Goal: Task Accomplishment & Management: Manage account settings

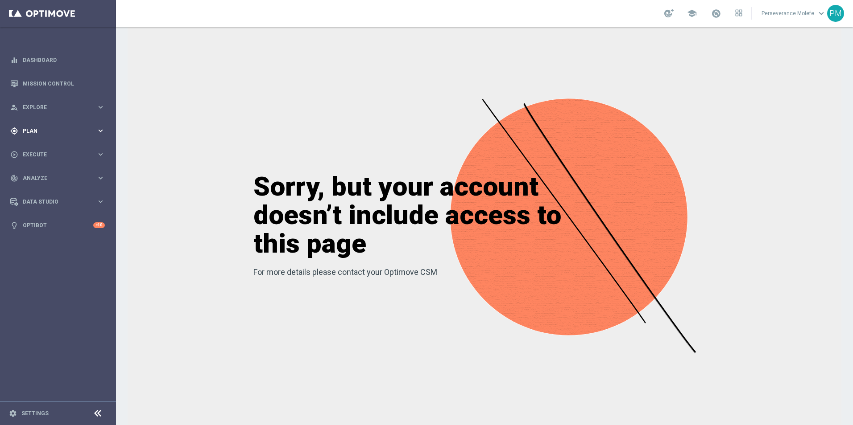
click at [68, 133] on span "Plan" at bounding box center [60, 130] width 74 height 5
click at [37, 177] on span "Templates" at bounding box center [56, 175] width 64 height 5
click at [37, 192] on link "Optimail" at bounding box center [60, 189] width 65 height 7
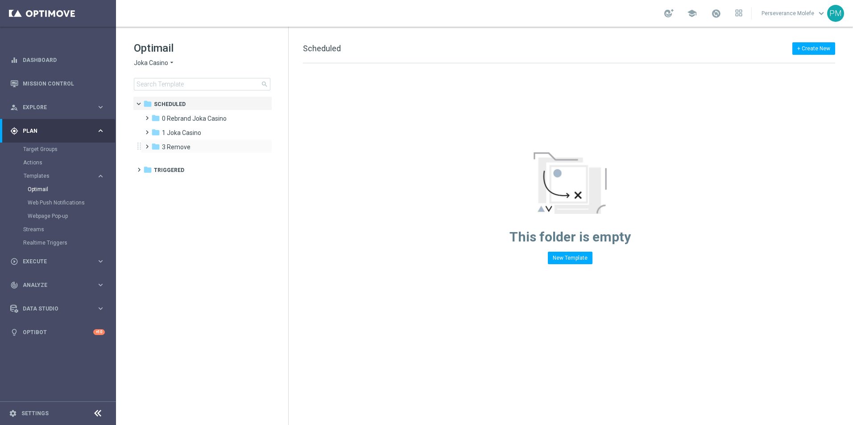
click at [210, 140] on div "folder 3 Remove more_vert" at bounding box center [206, 146] width 131 height 14
click at [206, 138] on div "folder 1 Joka Casino" at bounding box center [202, 133] width 103 height 10
click at [202, 147] on div "folder 1- Daily" at bounding box center [207, 147] width 95 height 10
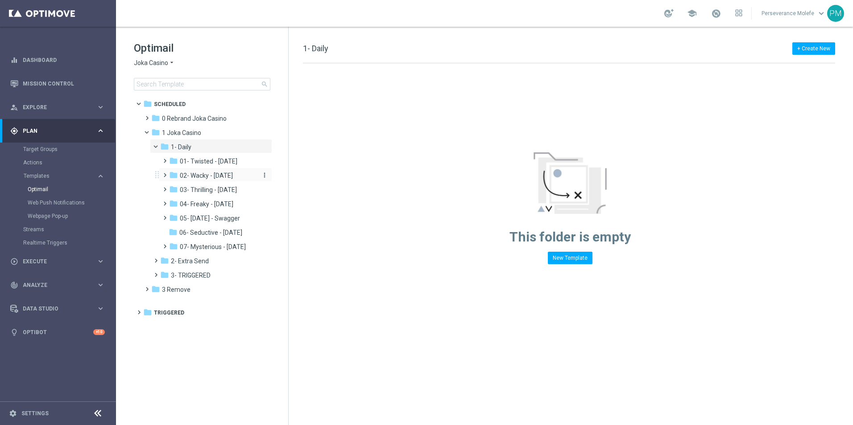
click at [221, 172] on span "02- Wacky - [DATE]" at bounding box center [206, 176] width 53 height 8
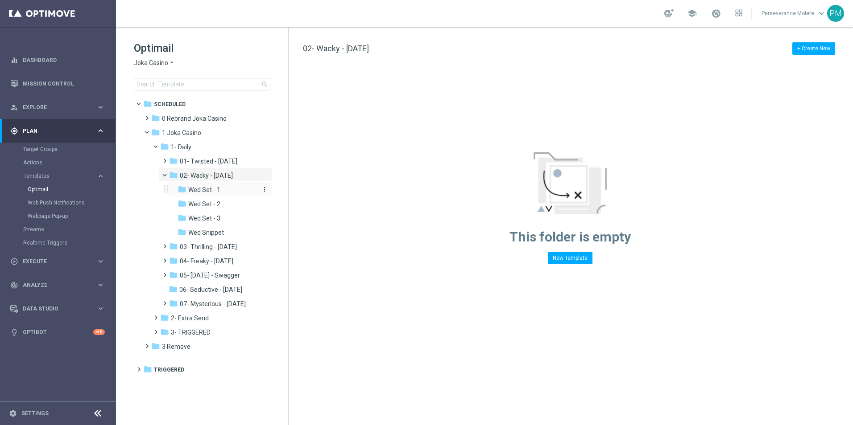
click at [218, 187] on span "Wed Set - 1" at bounding box center [204, 190] width 32 height 8
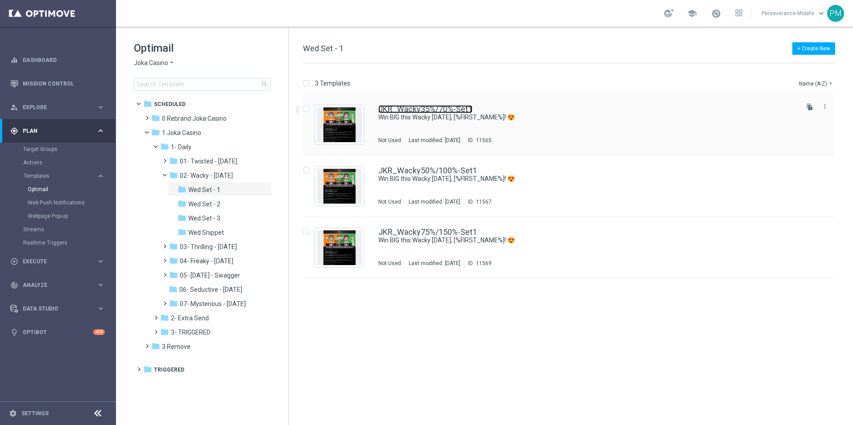
click at [405, 112] on link "JKR_Wacky35%/70%-Set1" at bounding box center [425, 109] width 94 height 8
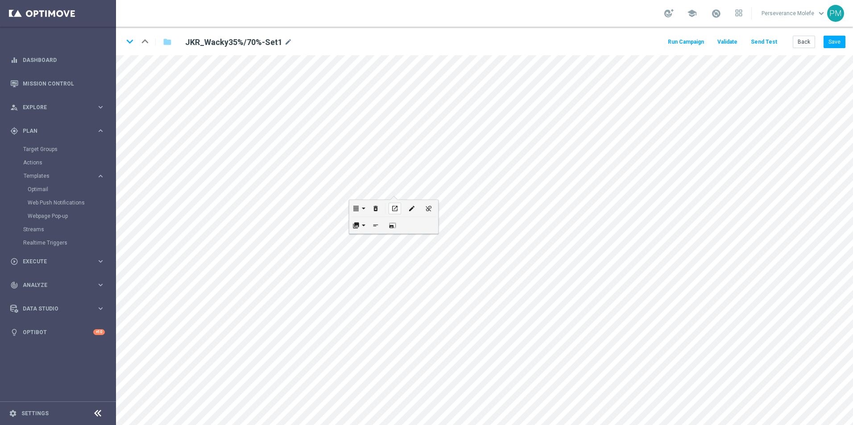
click at [394, 207] on icon "open_in_new" at bounding box center [394, 208] width 7 height 7
click at [802, 39] on button "Back" at bounding box center [803, 42] width 22 height 12
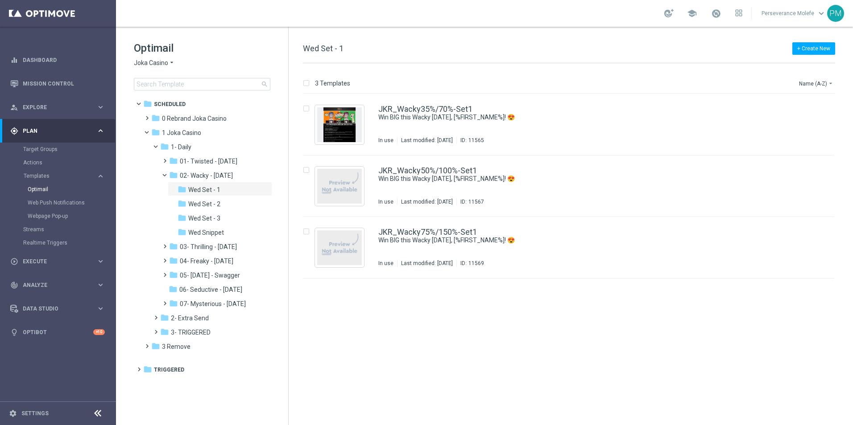
click at [160, 59] on span "Joka Casino" at bounding box center [151, 63] width 34 height 8
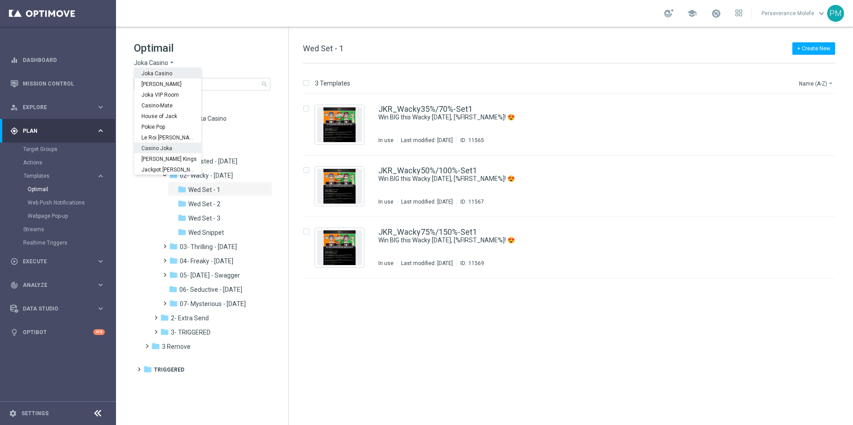
click at [171, 147] on div "Casino Joka" at bounding box center [167, 148] width 67 height 11
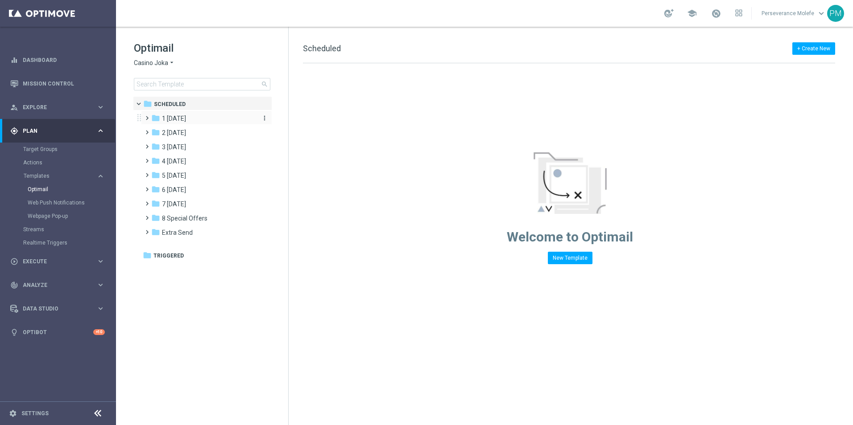
drag, startPoint x: 200, startPoint y: 135, endPoint x: 199, endPoint y: 121, distance: 13.4
click at [199, 125] on div "folder 2 [DATE] more_vert" at bounding box center [206, 132] width 131 height 14
click at [198, 137] on div "folder 2 [DATE]" at bounding box center [202, 133] width 103 height 10
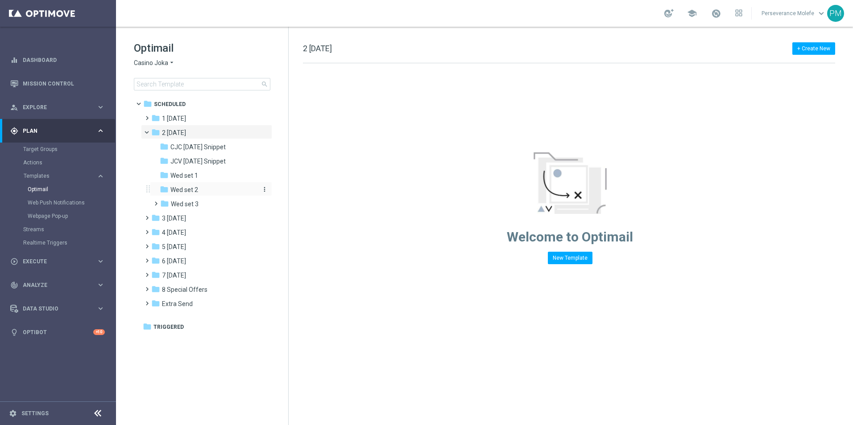
click at [190, 187] on span "Wed set 2" at bounding box center [184, 190] width 28 height 8
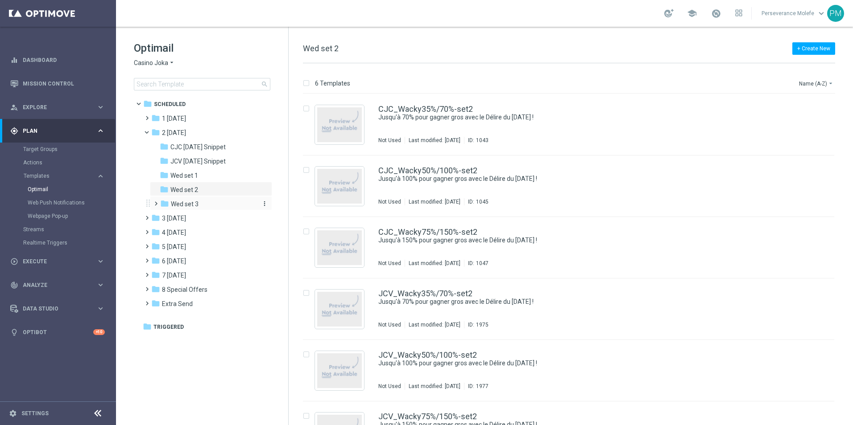
click at [191, 199] on div "folder Wed set 3 more_vert" at bounding box center [211, 203] width 122 height 14
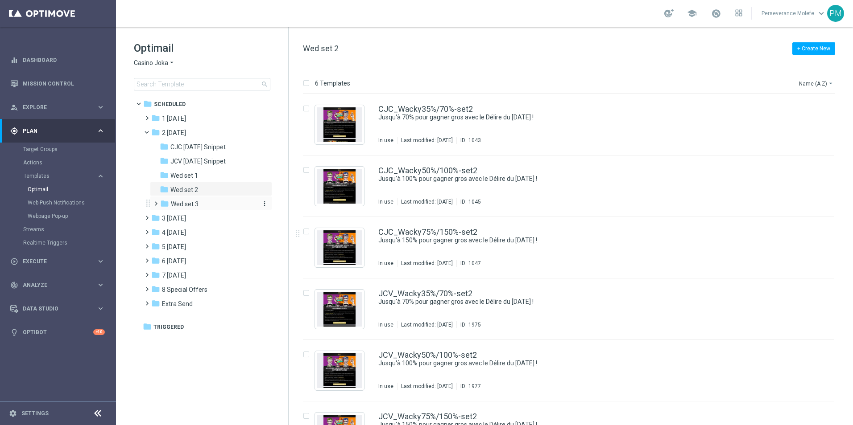
click at [194, 209] on div "folder Wed set 3" at bounding box center [207, 204] width 95 height 10
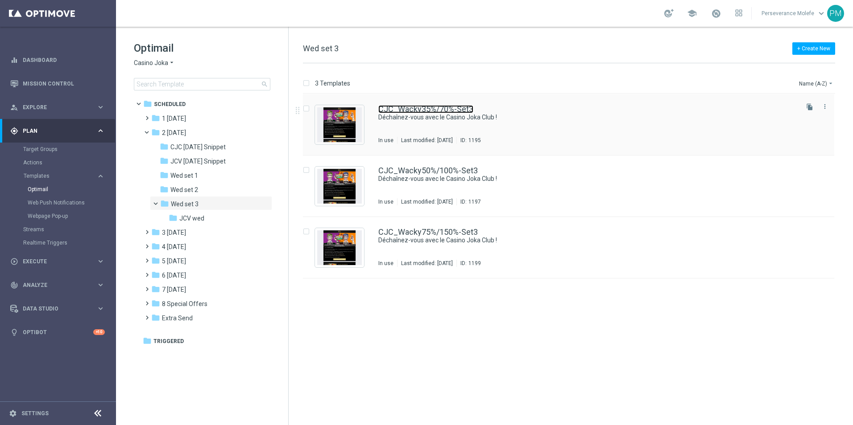
click at [469, 107] on link "CJC_Wacky35%/70%-Set3" at bounding box center [425, 109] width 95 height 8
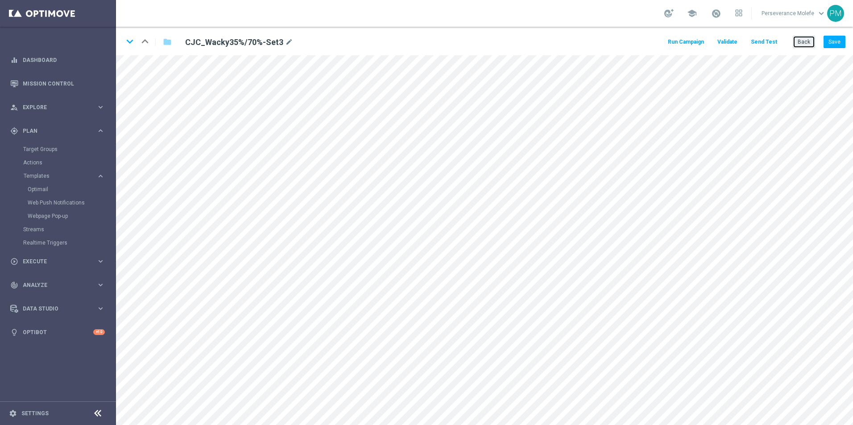
click at [800, 39] on button "Back" at bounding box center [803, 42] width 22 height 12
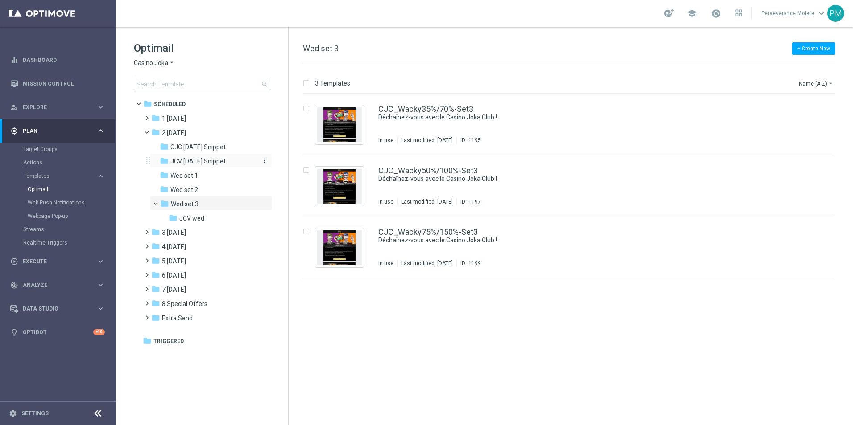
click at [189, 161] on span "JCV [DATE] Snippet" at bounding box center [197, 161] width 55 height 8
click at [199, 146] on span "CJC [DATE] Snippet" at bounding box center [197, 147] width 55 height 8
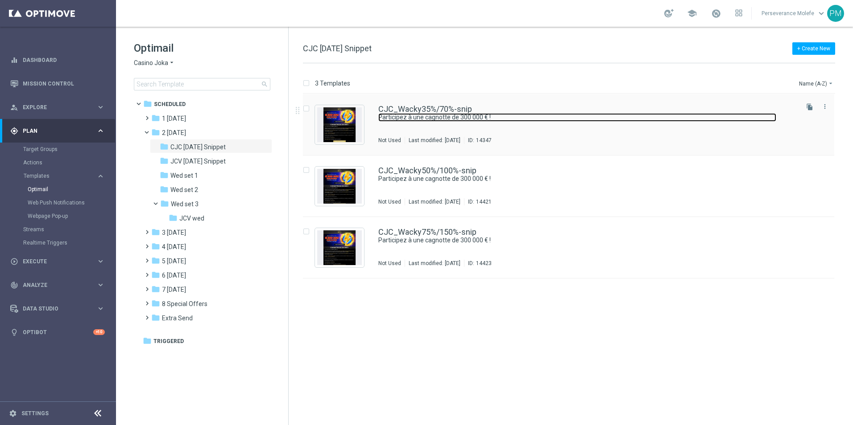
click at [435, 116] on link "Participez à une cagnotte de 300 000 € !" at bounding box center [577, 117] width 398 height 8
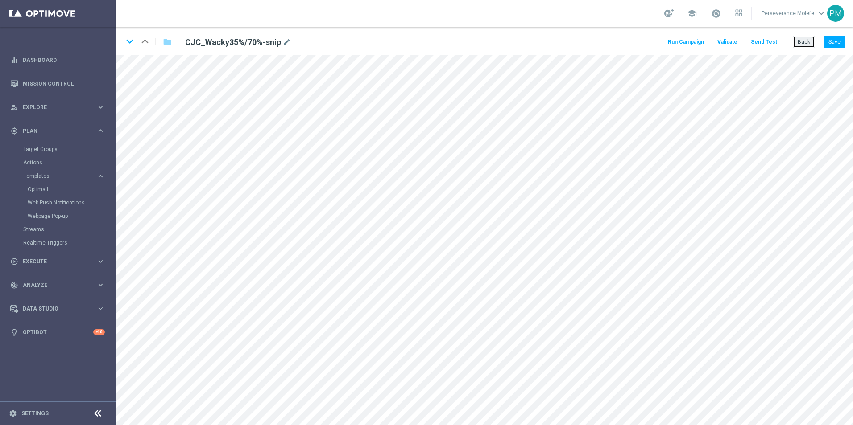
click at [803, 47] on button "Back" at bounding box center [803, 42] width 22 height 12
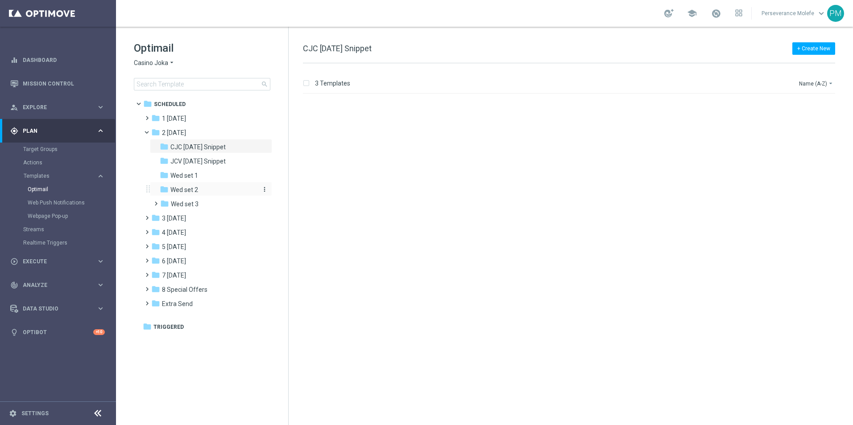
click at [206, 189] on div "folder Wed set 2" at bounding box center [207, 190] width 95 height 10
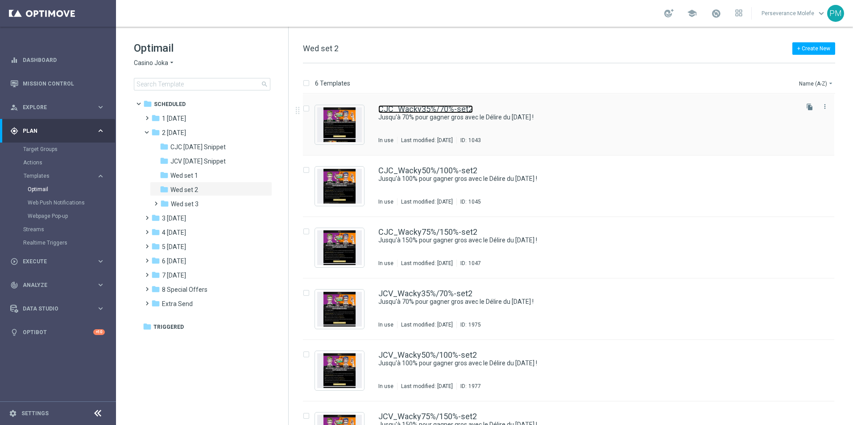
click at [420, 111] on link "CJC_Wacky35%/70%-set2" at bounding box center [425, 109] width 95 height 8
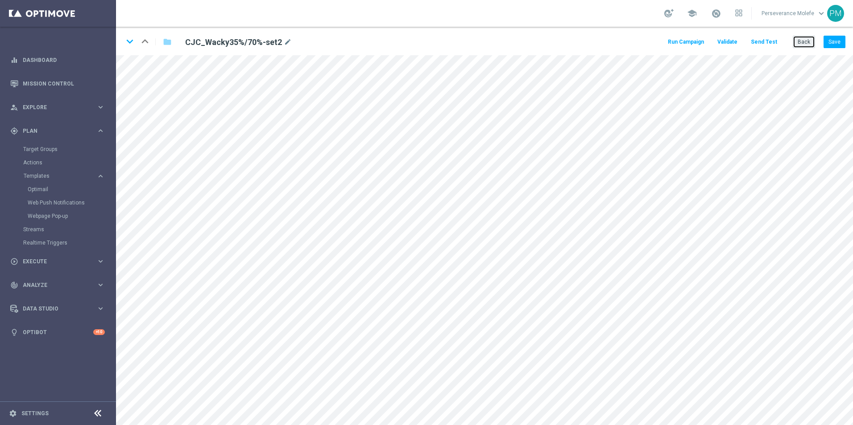
click at [800, 40] on button "Back" at bounding box center [803, 42] width 22 height 12
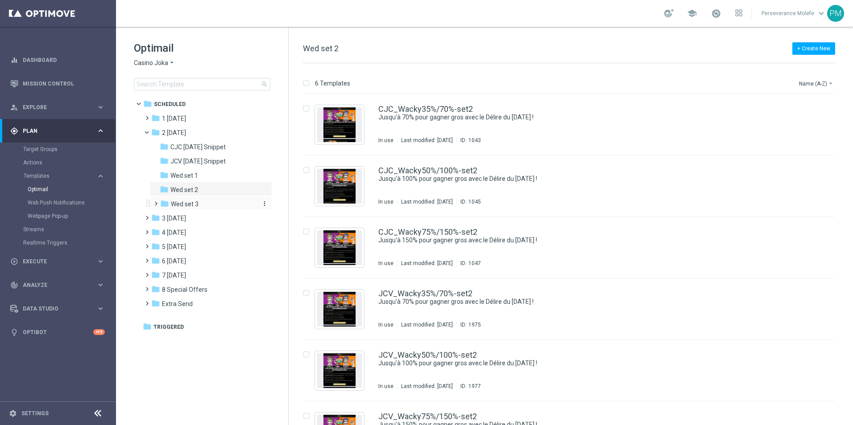
click at [221, 200] on div "folder Wed set 3" at bounding box center [207, 204] width 95 height 10
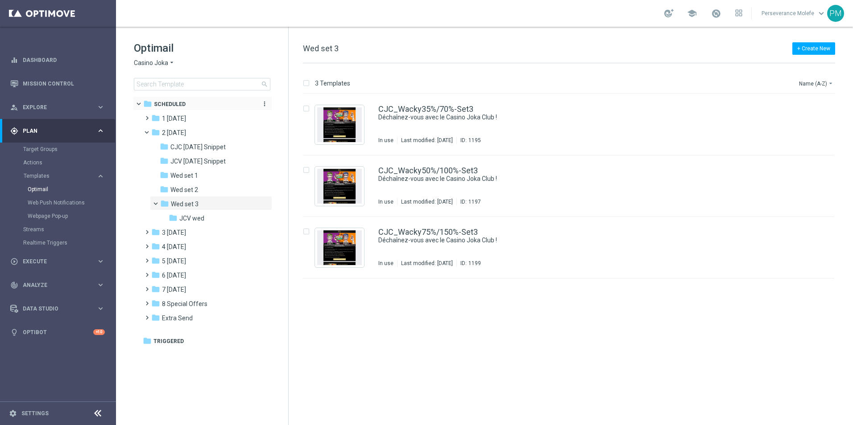
drag, startPoint x: 201, startPoint y: 118, endPoint x: 205, endPoint y: 106, distance: 12.7
click at [201, 117] on div "folder 1 [DATE]" at bounding box center [202, 119] width 103 height 10
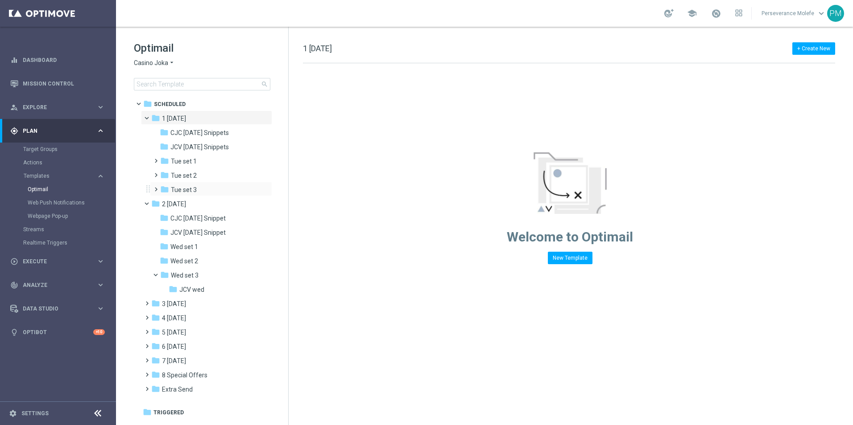
click at [202, 182] on div "folder Tue set 3 more_vert" at bounding box center [211, 189] width 122 height 14
click at [202, 191] on div "folder Tue set 3" at bounding box center [207, 190] width 95 height 10
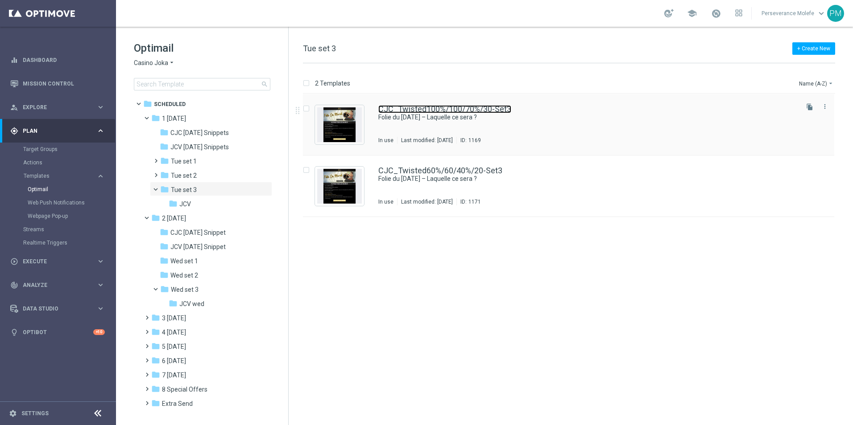
click at [408, 112] on link "CJC_Twisted100%/100/70%/30-Set3" at bounding box center [444, 109] width 133 height 8
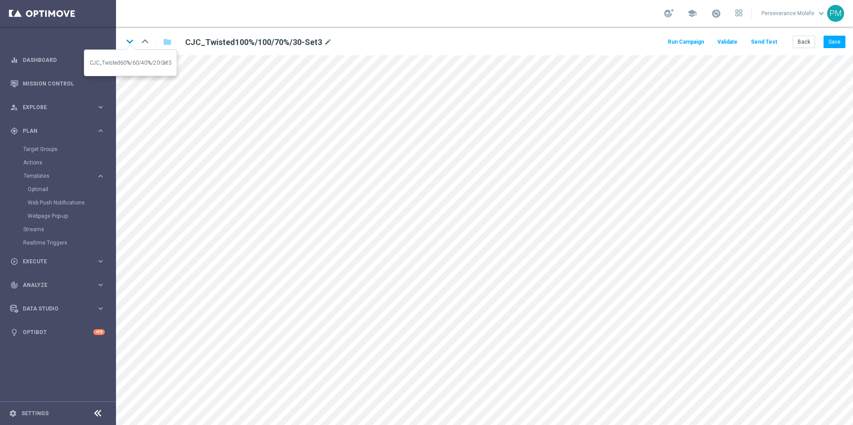
click at [133, 47] on icon "keyboard_arrow_down" at bounding box center [129, 41] width 13 height 13
click at [805, 44] on button "Back" at bounding box center [803, 42] width 22 height 12
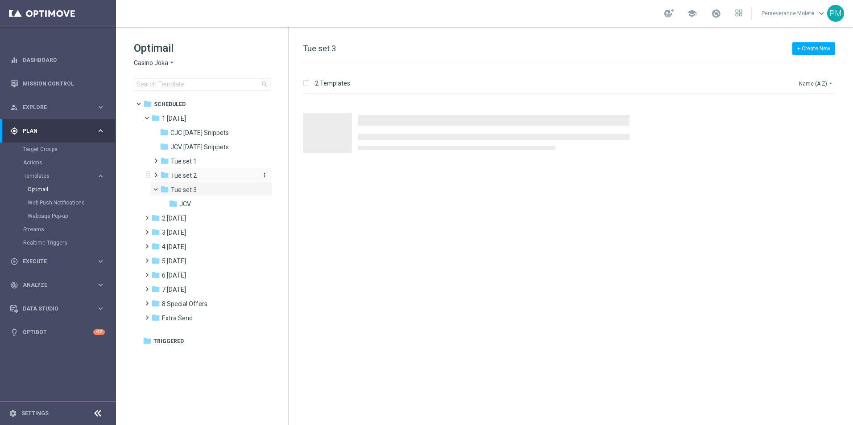
click at [202, 174] on div "folder Tue set 2" at bounding box center [207, 176] width 95 height 10
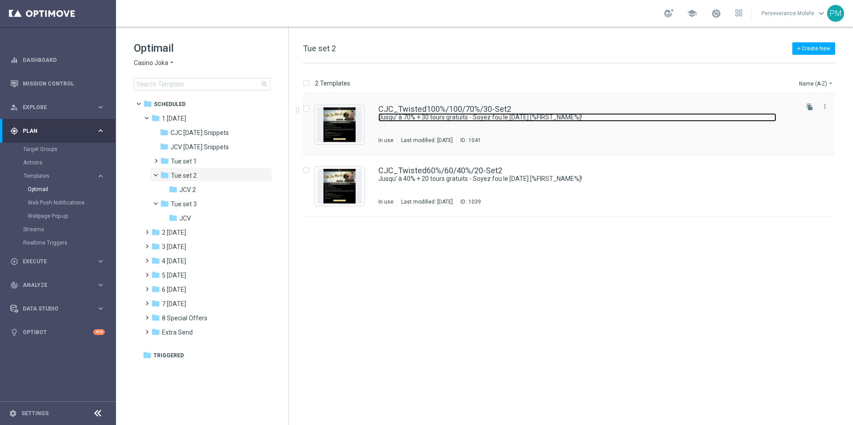
click at [439, 118] on link "Jusqu’ à 70% + 30 tours gratuits - Soyez fou le [DATE] [%FIRST_NAME%]!" at bounding box center [577, 117] width 398 height 8
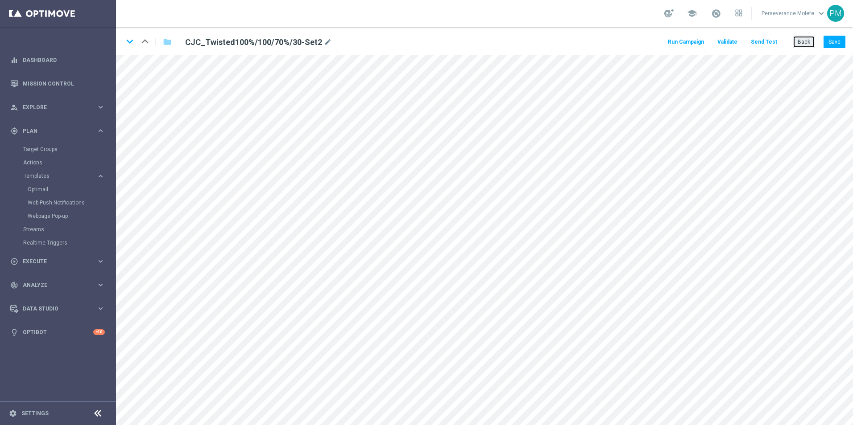
click at [803, 45] on button "Back" at bounding box center [803, 42] width 22 height 12
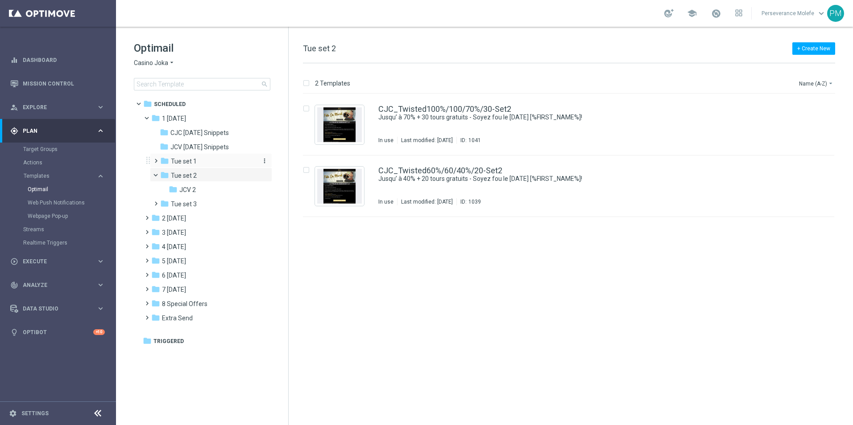
click at [205, 159] on div "folder Tue set 1" at bounding box center [207, 162] width 95 height 10
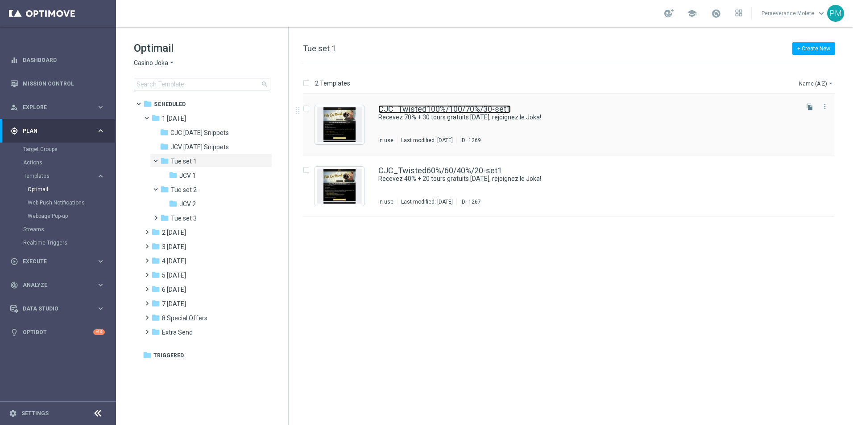
click at [405, 112] on link "CJC_Twisted100%/100/70%/30-set1" at bounding box center [444, 109] width 132 height 8
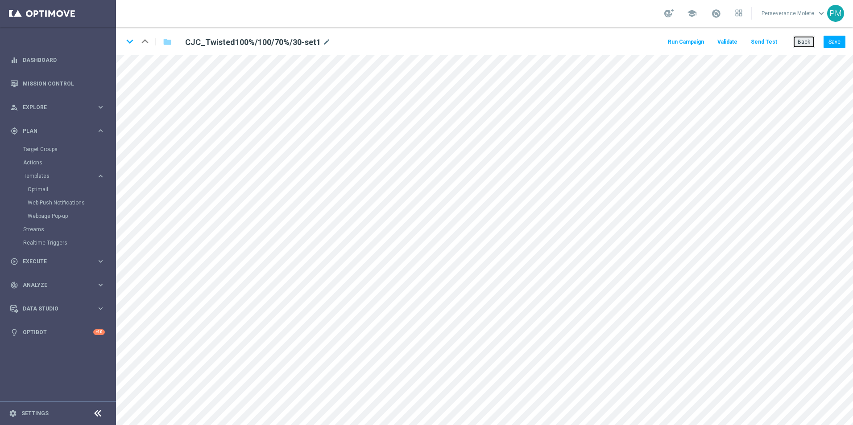
click at [801, 43] on button "Back" at bounding box center [803, 42] width 22 height 12
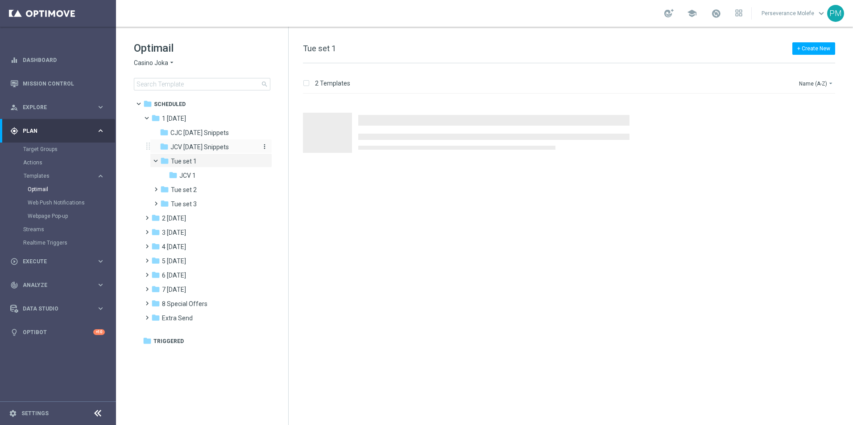
click at [220, 144] on span "JCV [DATE] Snippets" at bounding box center [199, 147] width 58 height 8
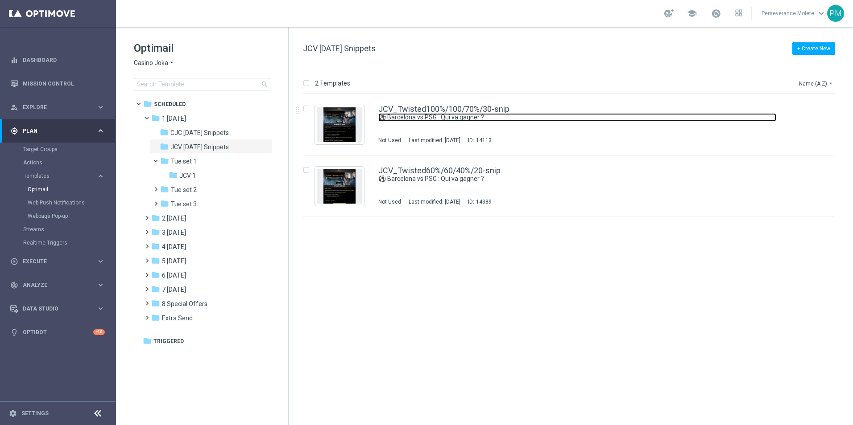
click at [430, 117] on link "⚽ Barcelona vs PSG : Qui va gagner ?" at bounding box center [577, 117] width 398 height 8
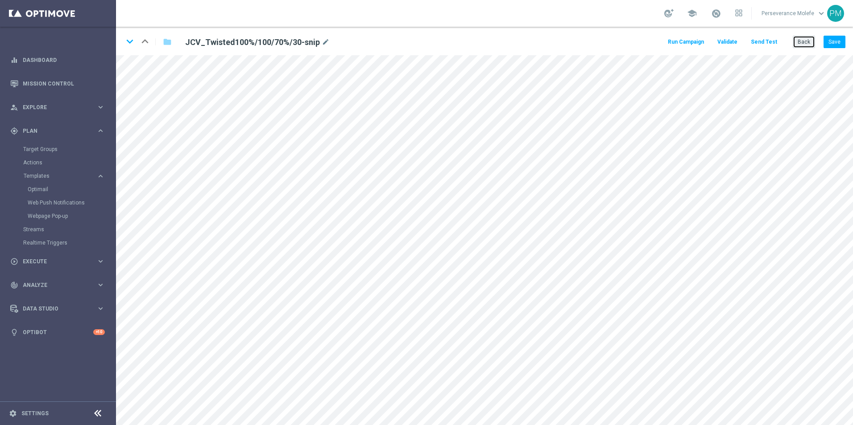
click at [799, 44] on button "Back" at bounding box center [803, 42] width 22 height 12
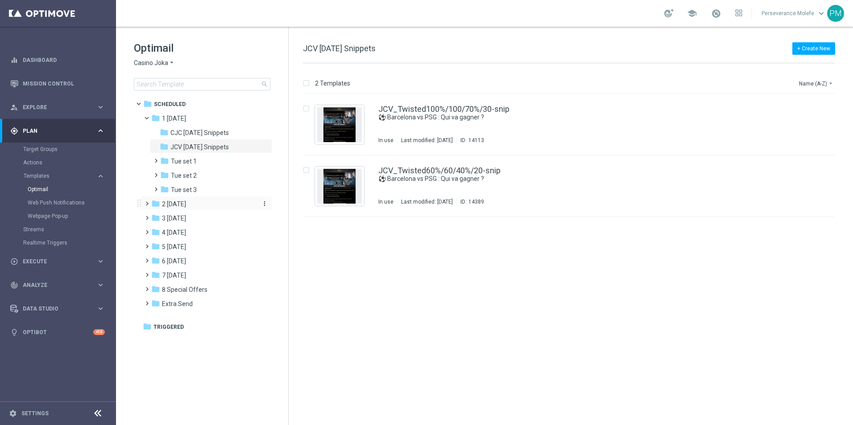
click at [194, 209] on div "folder 2 [DATE]" at bounding box center [202, 204] width 103 height 10
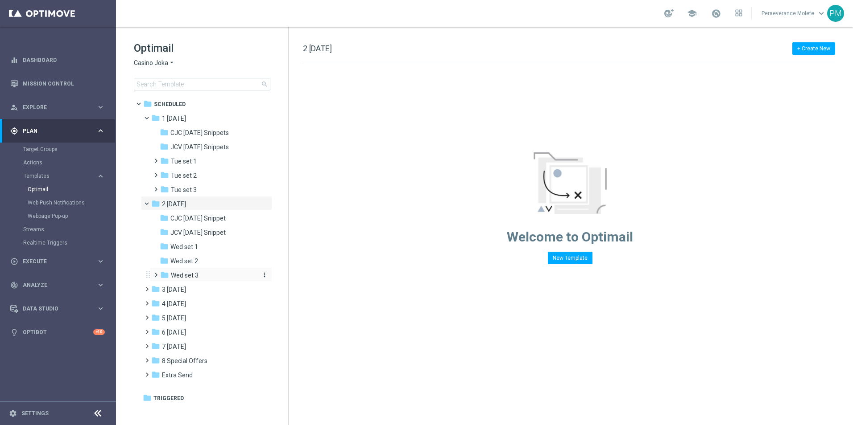
click at [199, 271] on div "folder Wed set 3" at bounding box center [207, 276] width 95 height 10
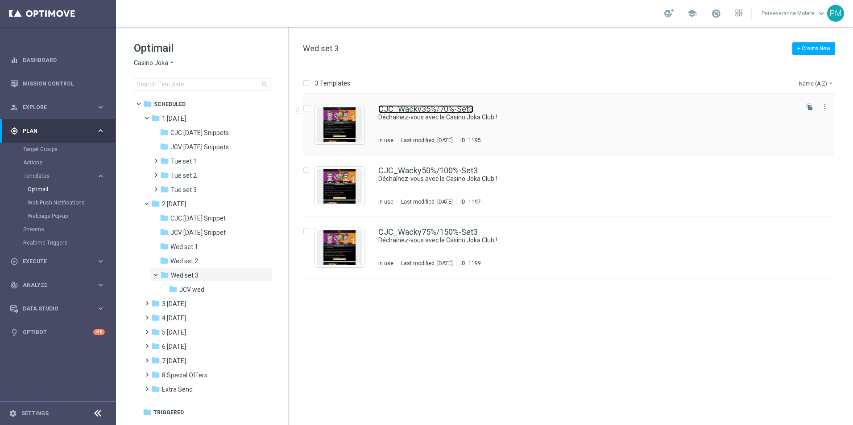
click at [447, 107] on link "CJC_Wacky35%/70%-Set3" at bounding box center [425, 109] width 95 height 8
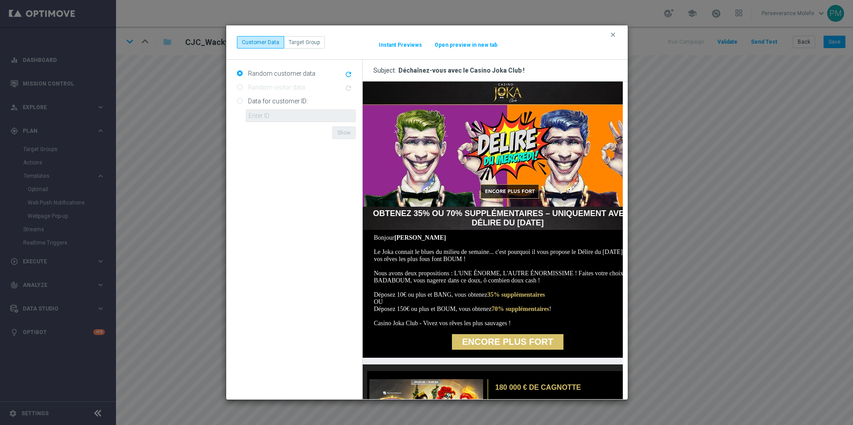
click at [471, 45] on button "Open preview in new tab" at bounding box center [466, 44] width 64 height 7
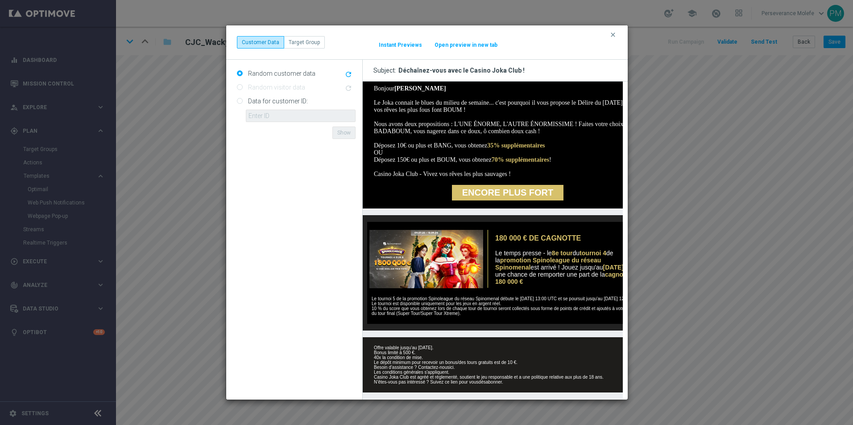
scroll to position [167, 0]
click at [614, 37] on icon "clear" at bounding box center [612, 34] width 7 height 7
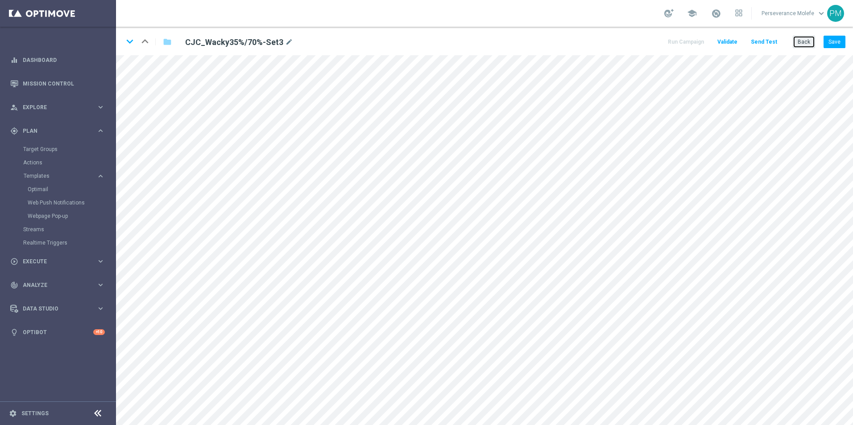
click at [805, 44] on button "Back" at bounding box center [803, 42] width 22 height 12
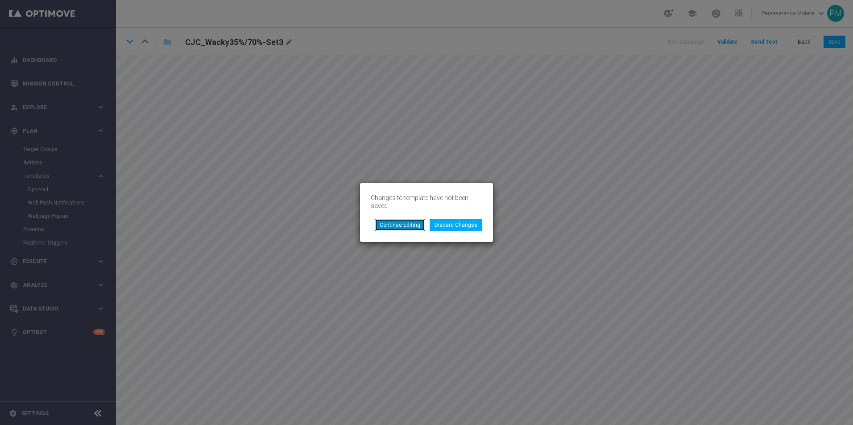
click at [404, 227] on button "Continue Editing" at bounding box center [400, 225] width 50 height 12
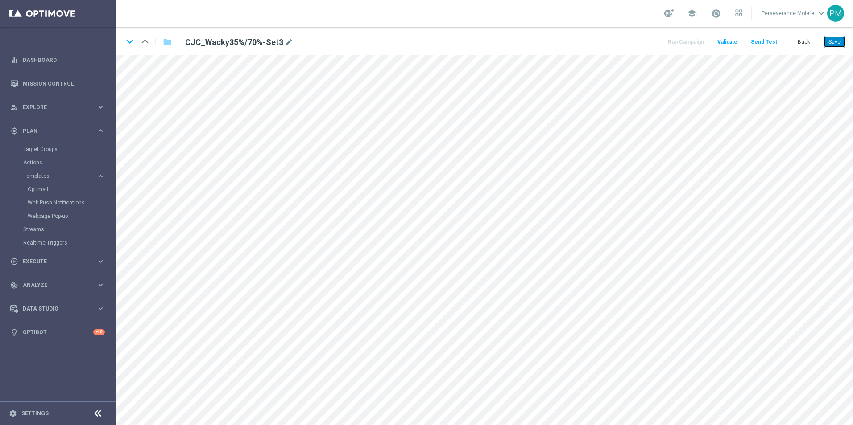
click at [831, 42] on button "Save" at bounding box center [834, 42] width 22 height 12
click at [796, 40] on button "Back" at bounding box center [803, 42] width 22 height 12
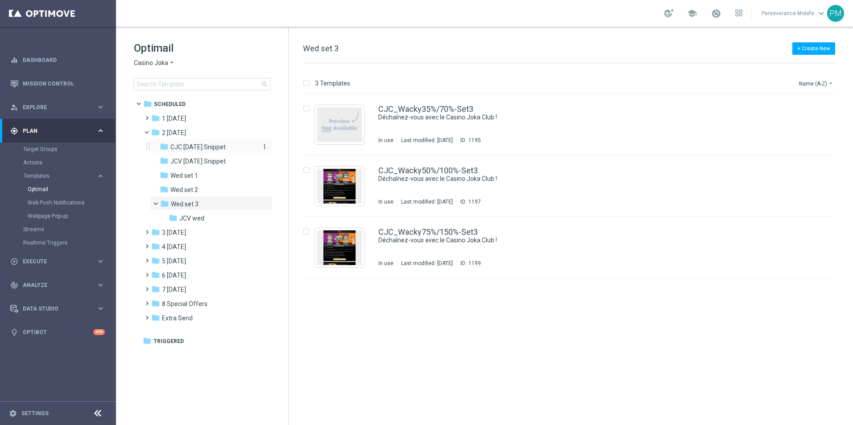
click at [214, 148] on span "CJC [DATE] Snippet" at bounding box center [197, 147] width 55 height 8
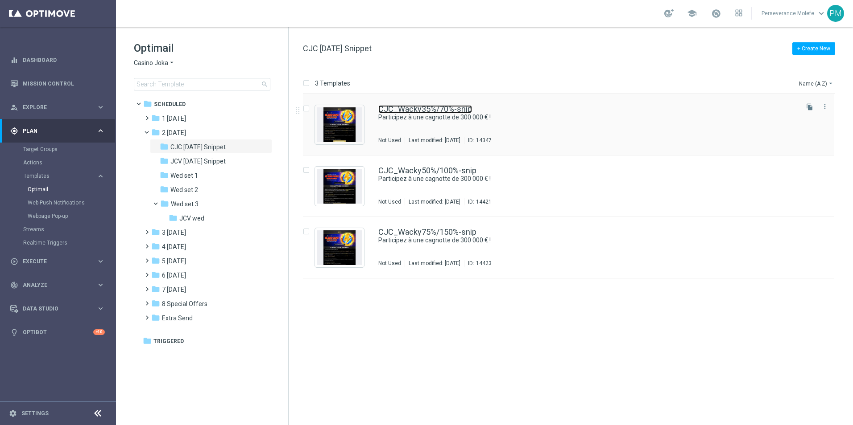
click at [395, 112] on link "CJC_Wacky35%/70%-snip" at bounding box center [425, 109] width 94 height 8
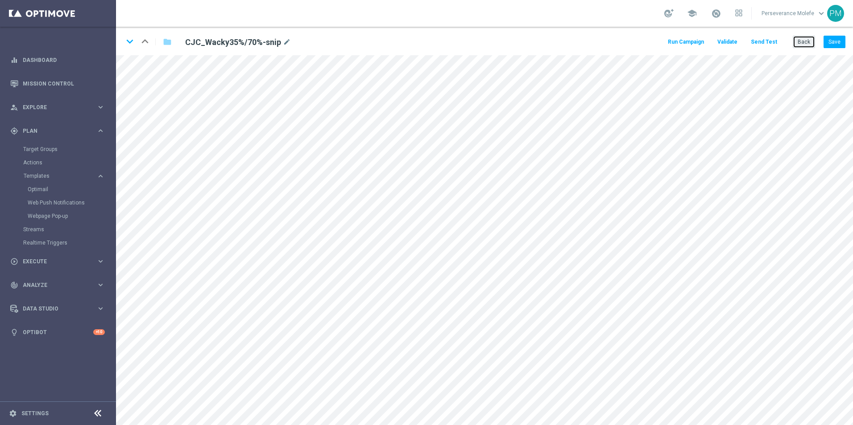
click at [806, 41] on button "Back" at bounding box center [803, 42] width 22 height 12
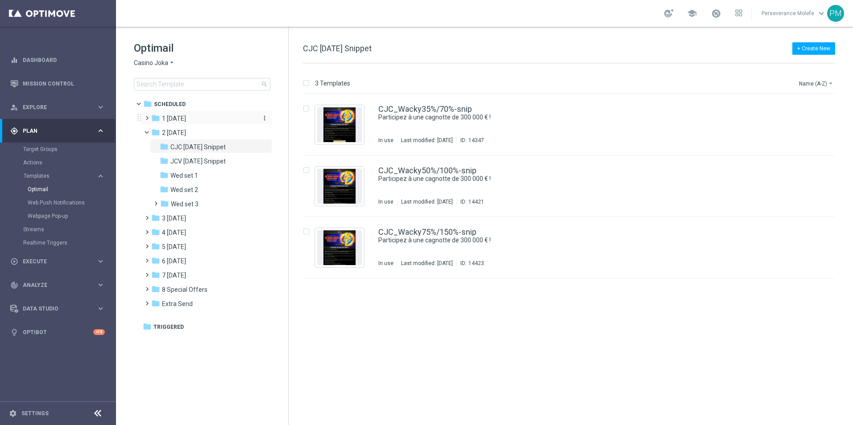
click at [205, 123] on div "folder 1 [DATE]" at bounding box center [202, 119] width 103 height 10
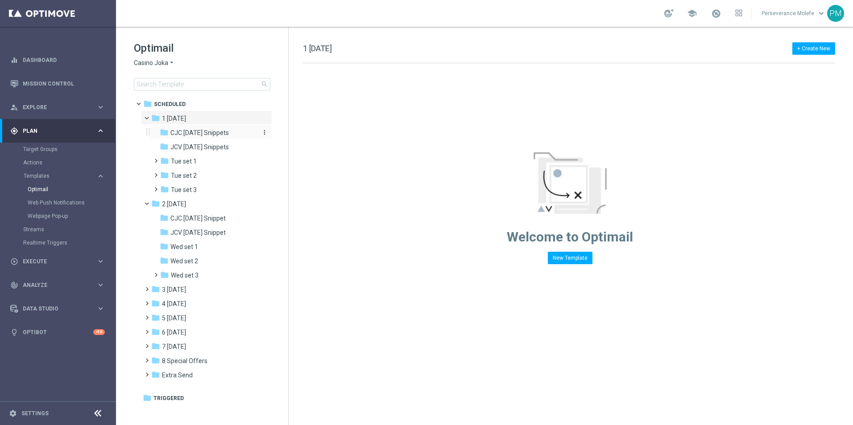
click at [206, 133] on span "CJC [DATE] Snippets" at bounding box center [199, 133] width 58 height 8
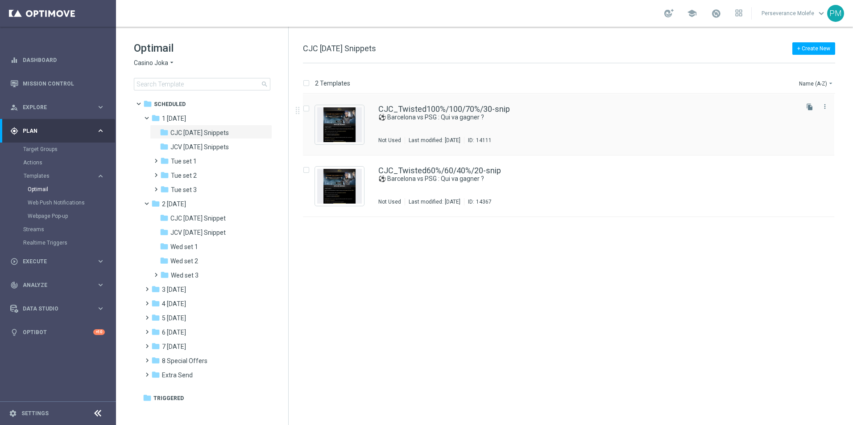
click at [453, 105] on div "CJC_Twisted100%/100/70%/30-snip ⚽ Barcelona vs PSG : Qui va gagner ? Not Used L…" at bounding box center [568, 125] width 531 height 62
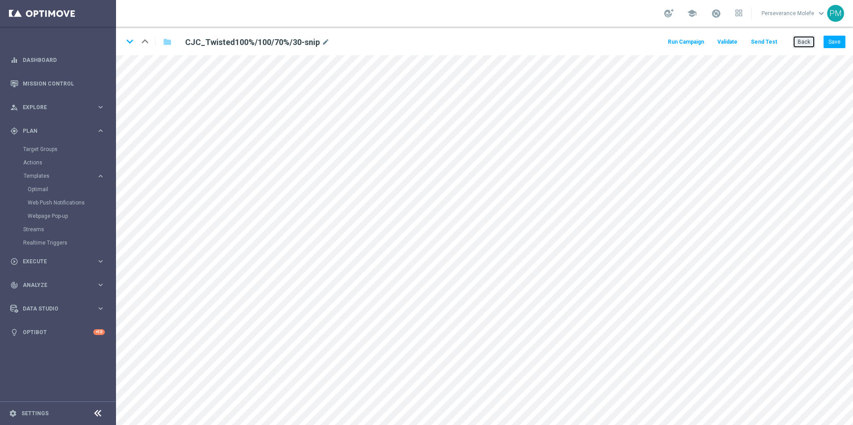
click at [812, 41] on button "Back" at bounding box center [803, 42] width 22 height 12
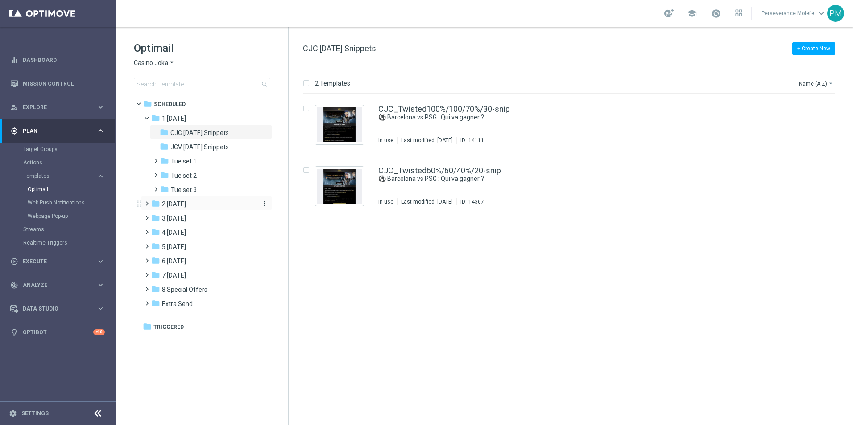
click at [186, 202] on span "2 [DATE]" at bounding box center [174, 204] width 24 height 8
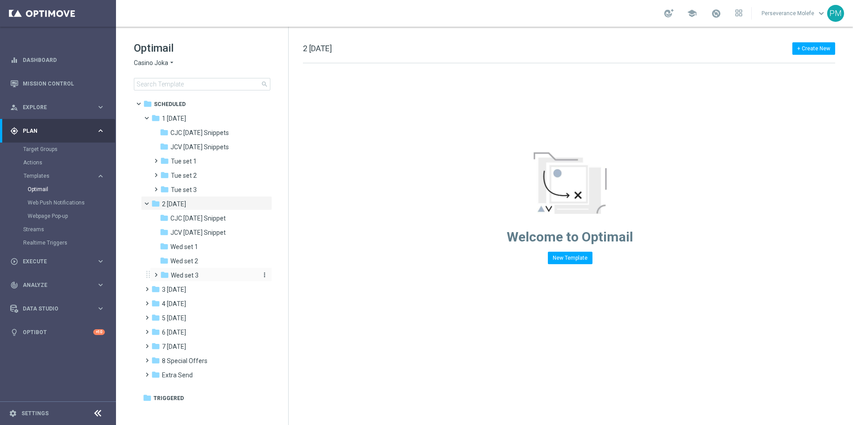
click at [202, 273] on div "folder Wed set 3" at bounding box center [207, 276] width 95 height 10
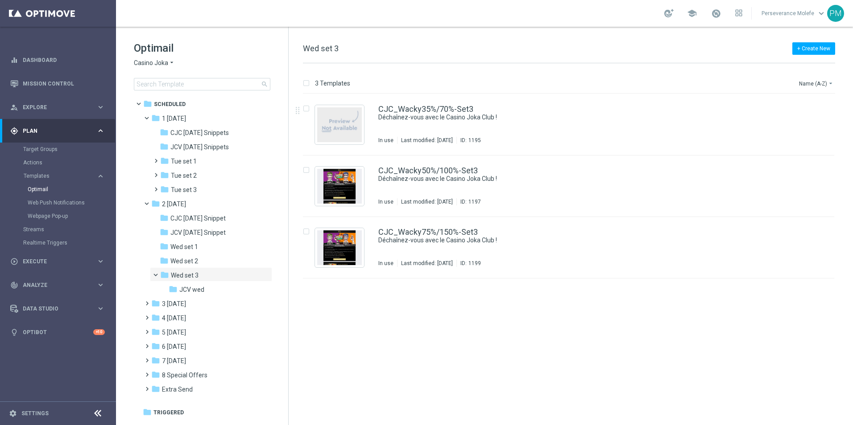
drag, startPoint x: 435, startPoint y: 124, endPoint x: 434, endPoint y: 130, distance: 5.9
click at [435, 127] on div "CJC_Wacky35%/70%-Set3 Déchaînez-vous avec le Casino Joka Club ! In use Last mod…" at bounding box center [587, 124] width 418 height 39
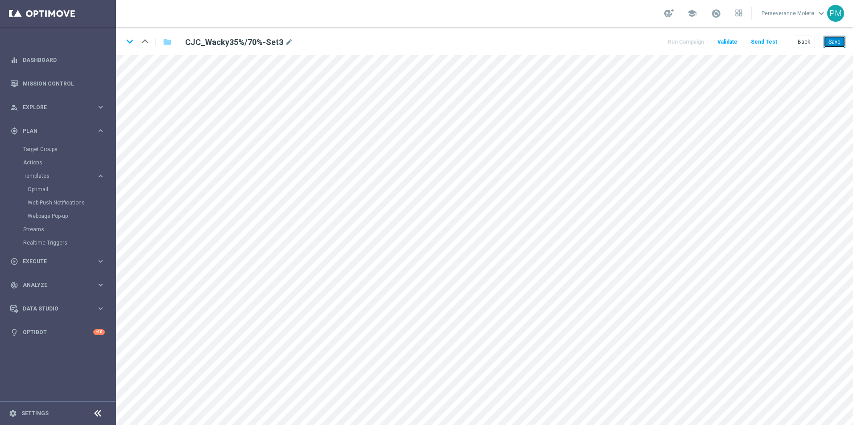
click at [830, 42] on button "Save" at bounding box center [834, 42] width 22 height 12
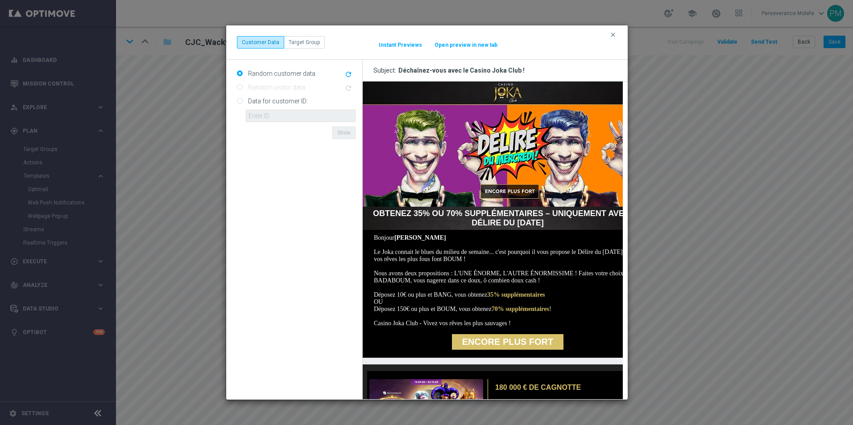
click at [474, 46] on button "Open preview in new tab" at bounding box center [466, 44] width 64 height 7
click at [612, 38] on button "clear" at bounding box center [614, 35] width 10 height 8
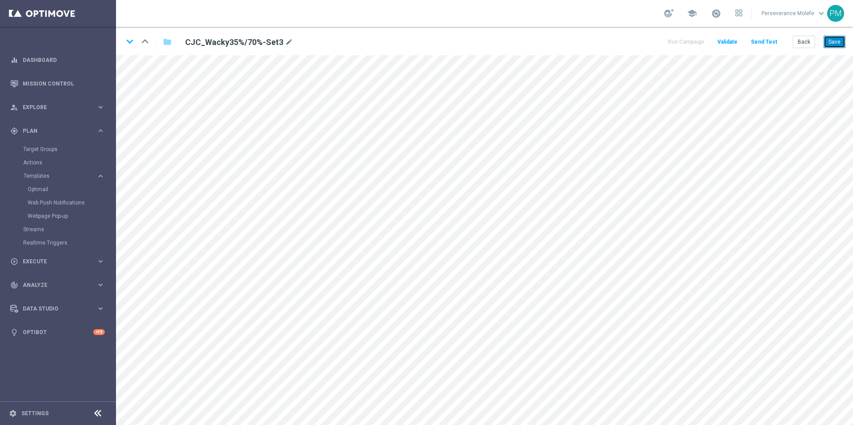
click at [830, 38] on button "Save" at bounding box center [834, 42] width 22 height 12
click at [831, 38] on button "Save" at bounding box center [834, 42] width 22 height 12
click at [802, 41] on button "Back" at bounding box center [803, 42] width 22 height 12
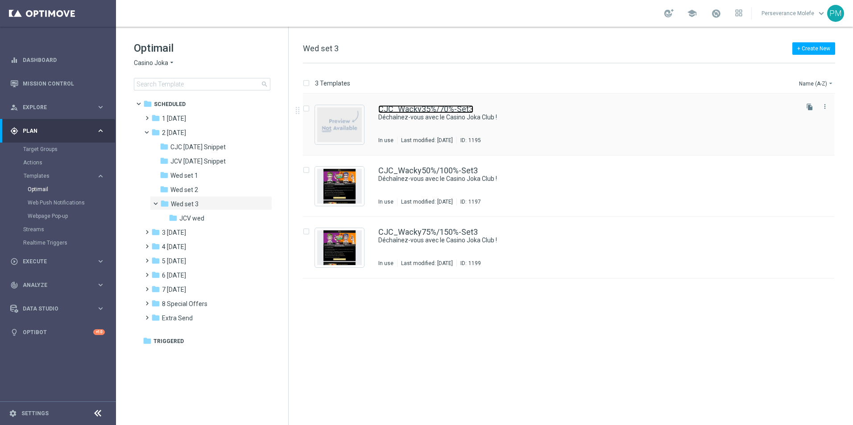
click at [441, 107] on link "CJC_Wacky35%/70%-Set3" at bounding box center [425, 109] width 95 height 8
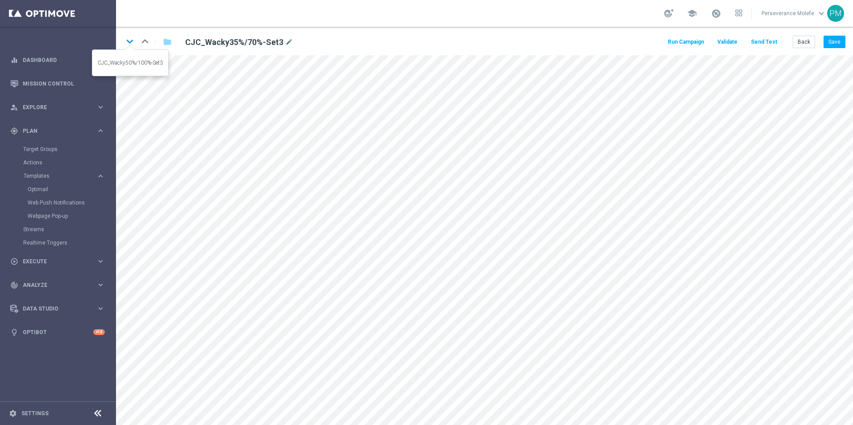
click at [130, 40] on icon "keyboard_arrow_down" at bounding box center [129, 41] width 13 height 13
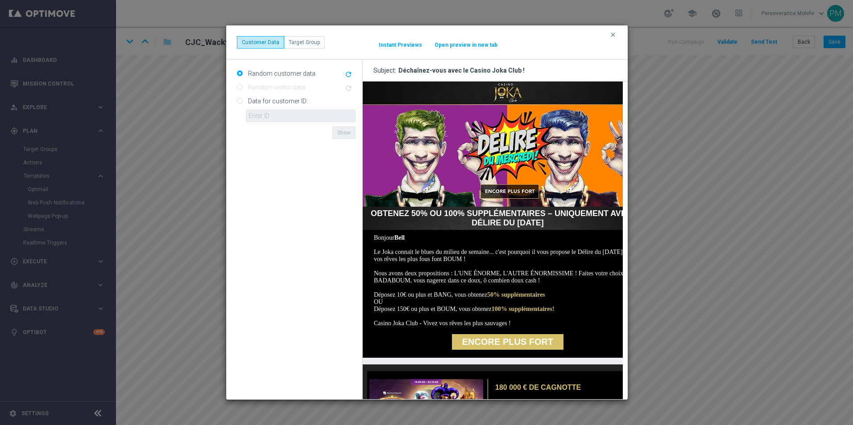
click at [477, 43] on button "Open preview in new tab" at bounding box center [466, 44] width 64 height 7
click at [613, 36] on icon "clear" at bounding box center [612, 34] width 7 height 7
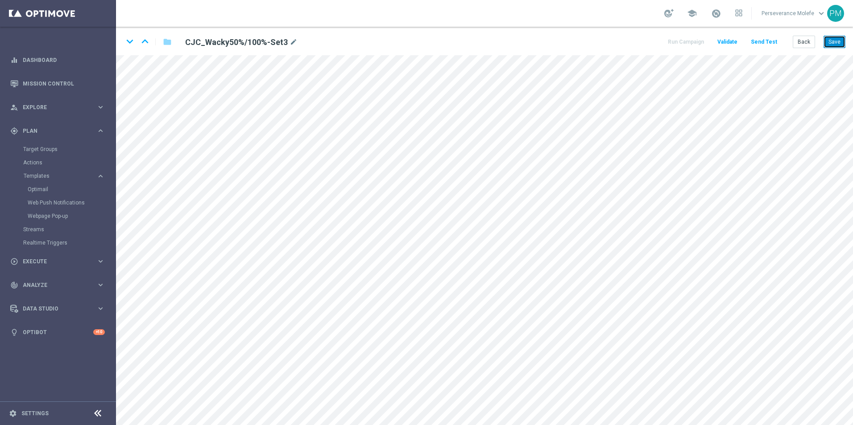
click at [826, 41] on button "Save" at bounding box center [834, 42] width 22 height 12
click at [133, 47] on icon "keyboard_arrow_down" at bounding box center [129, 41] width 13 height 13
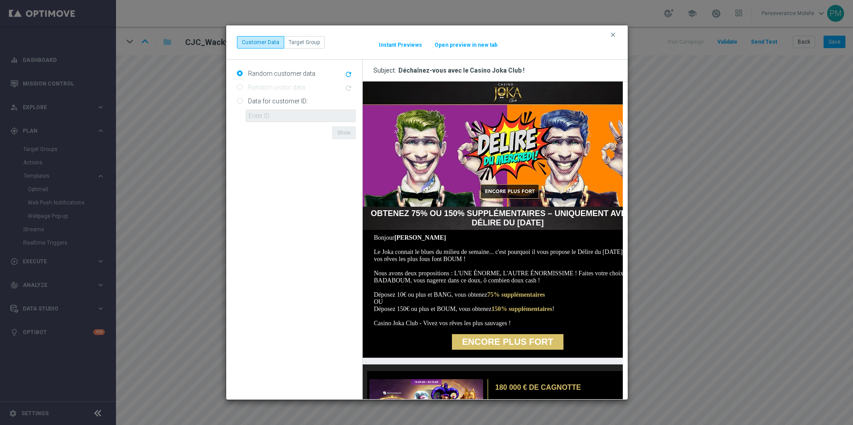
click at [478, 45] on button "Open preview in new tab" at bounding box center [466, 44] width 64 height 7
click at [615, 35] on icon "clear" at bounding box center [612, 34] width 7 height 7
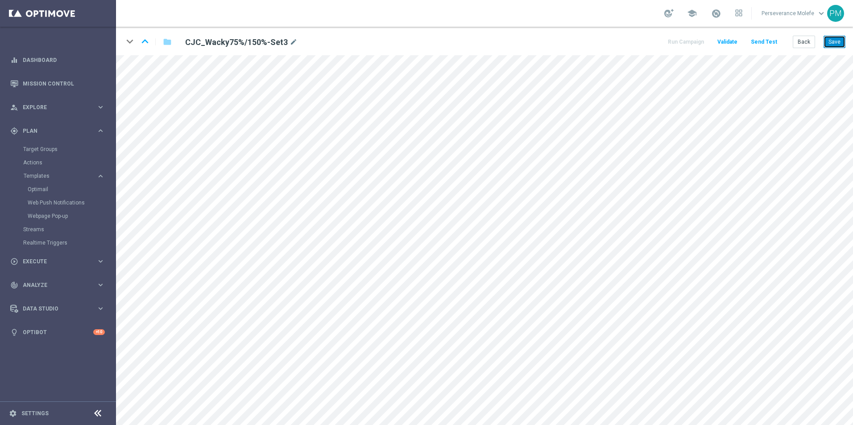
click at [824, 39] on button "Save" at bounding box center [834, 42] width 22 height 12
click at [142, 41] on icon "keyboard_arrow_up" at bounding box center [144, 41] width 13 height 13
click at [131, 43] on icon "keyboard_arrow_down" at bounding box center [129, 41] width 13 height 13
click at [131, 45] on icon "keyboard_arrow_down" at bounding box center [129, 41] width 13 height 13
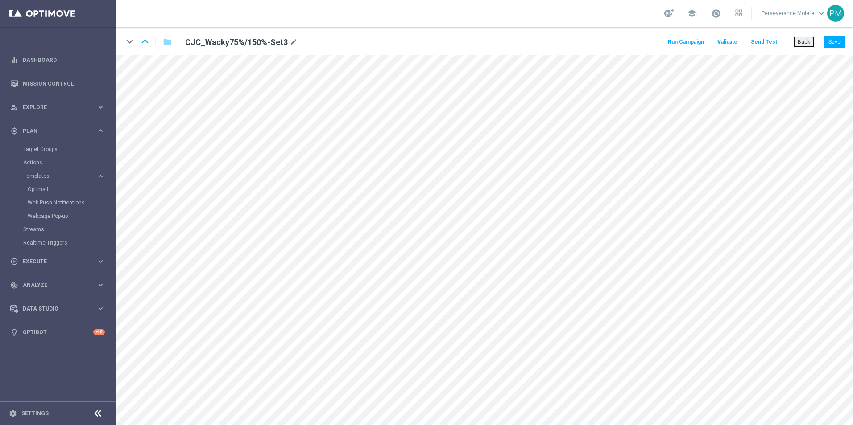
click at [808, 43] on button "Back" at bounding box center [803, 42] width 22 height 12
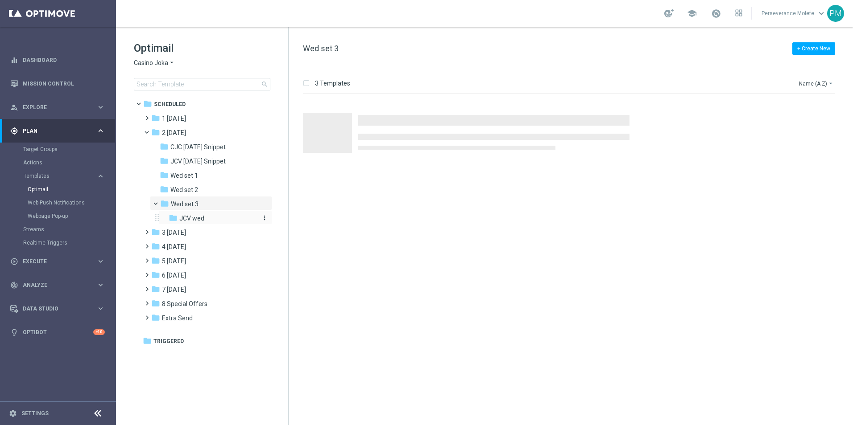
click at [204, 216] on div "folder JCV wed" at bounding box center [213, 219] width 88 height 10
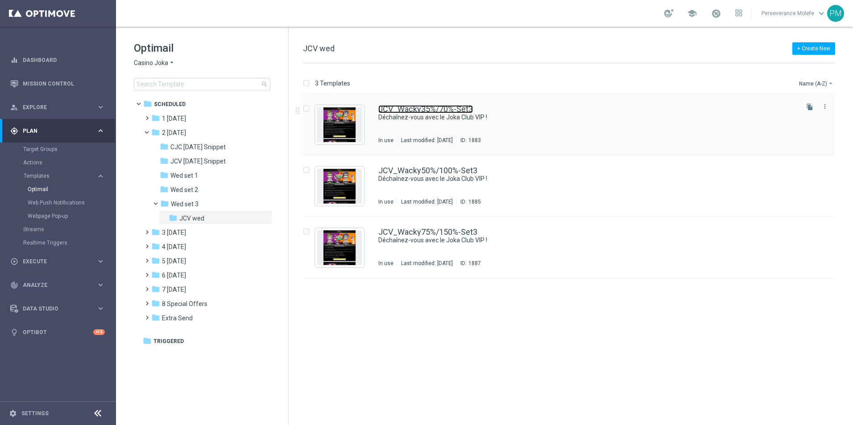
click at [432, 108] on link "JCV_Wacky35%/70%-Set3" at bounding box center [425, 109] width 95 height 8
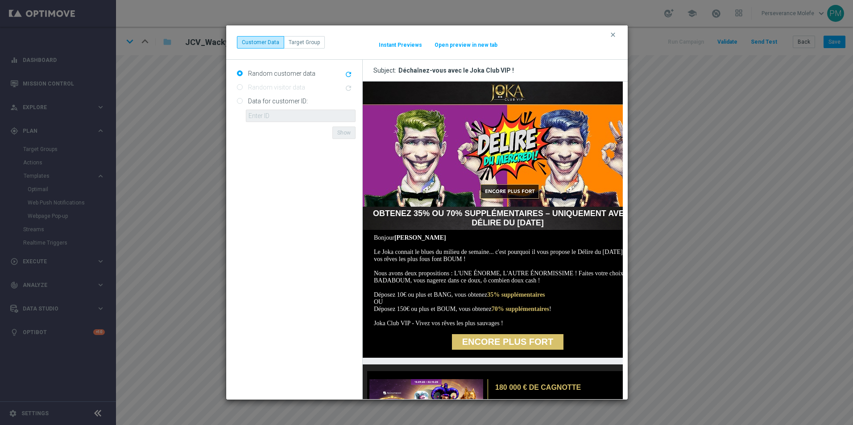
click at [470, 46] on button "Open preview in new tab" at bounding box center [466, 44] width 64 height 7
click at [617, 36] on button "clear" at bounding box center [614, 35] width 10 height 8
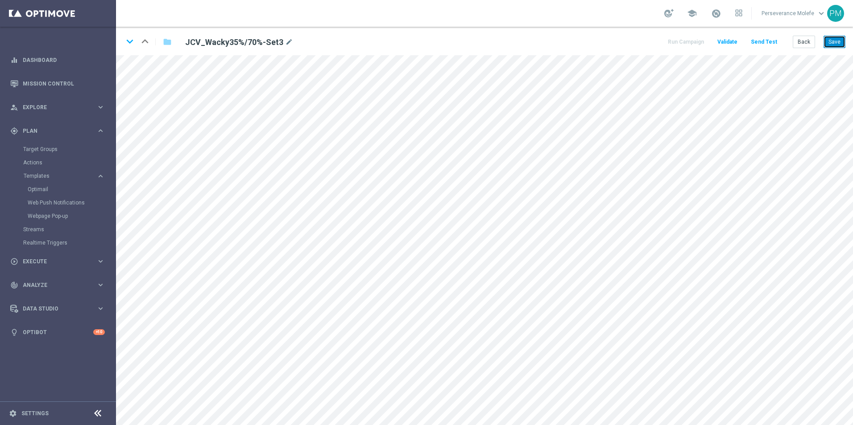
click at [833, 39] on button "Save" at bounding box center [834, 42] width 22 height 12
click at [808, 38] on button "Back" at bounding box center [803, 42] width 22 height 12
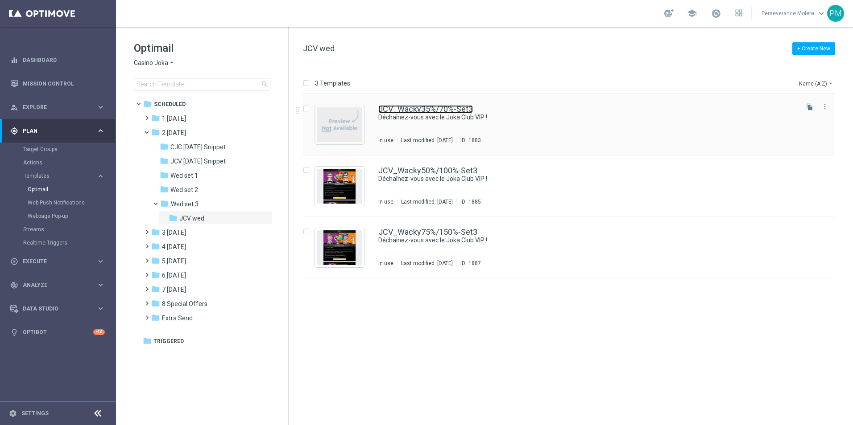
click at [412, 107] on link "JCV_Wacky35%/70%-Set3" at bounding box center [425, 109] width 95 height 8
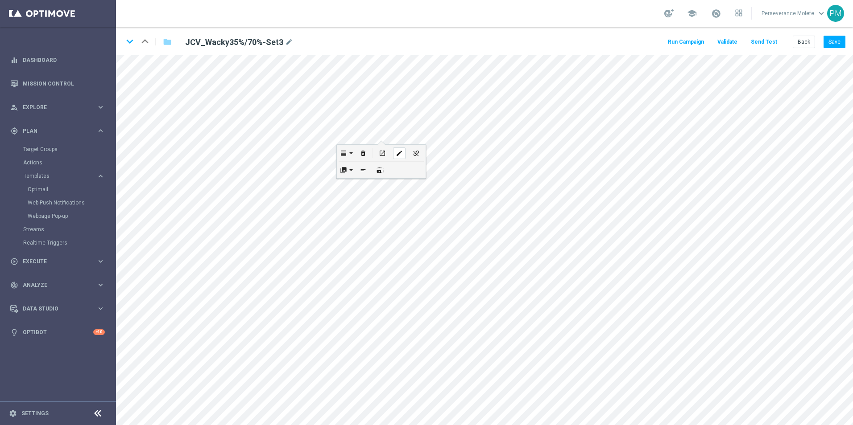
click at [396, 154] on icon "edit" at bounding box center [399, 153] width 7 height 7
checkbox input "true"
click at [305, 303] on icon "edit" at bounding box center [305, 304] width 7 height 7
type input "[URL][DOMAIN_NAME]"
checkbox input "true"
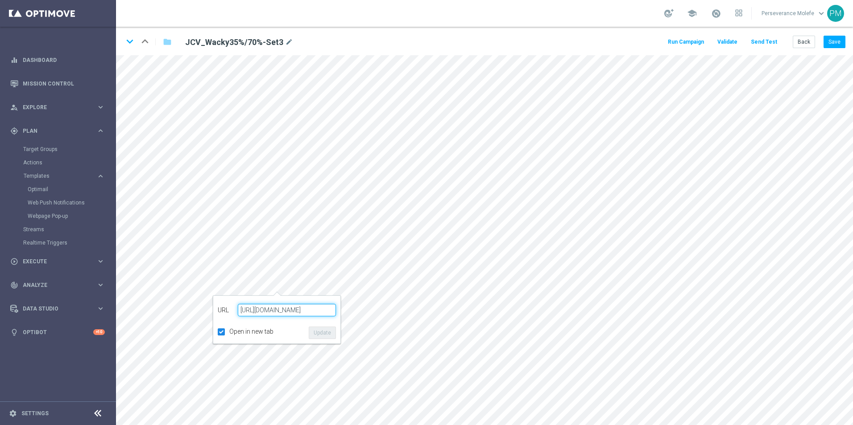
paste input "[DOMAIN_NAME]"
type input "[URL][DOMAIN_NAME]"
click at [322, 328] on button "Update" at bounding box center [322, 333] width 27 height 12
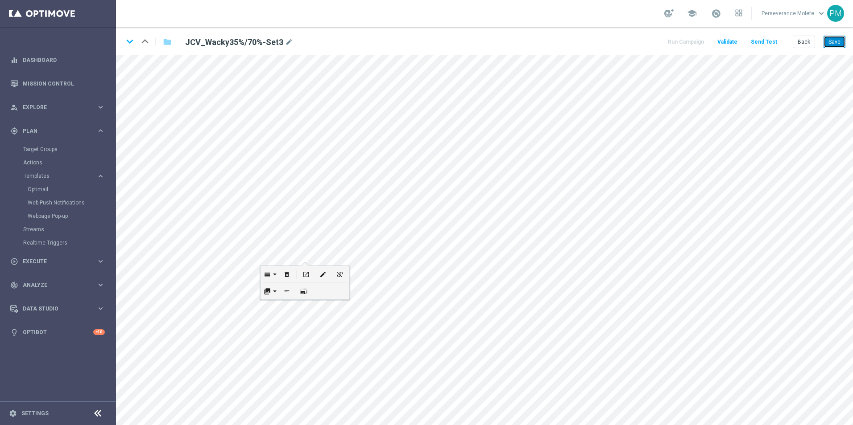
click at [834, 45] on button "Save" at bounding box center [834, 42] width 22 height 12
click at [834, 43] on button "Save" at bounding box center [834, 42] width 22 height 12
click at [320, 310] on icon "open_in_new" at bounding box center [322, 308] width 7 height 7
click at [126, 45] on icon "keyboard_arrow_down" at bounding box center [129, 41] width 13 height 13
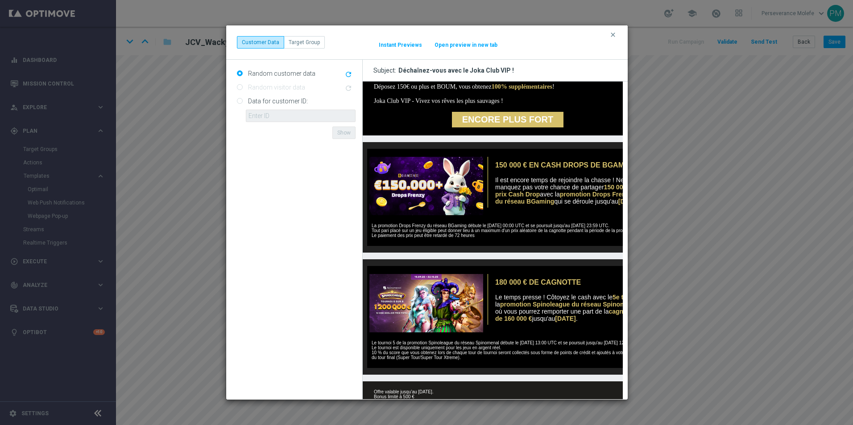
scroll to position [268, 0]
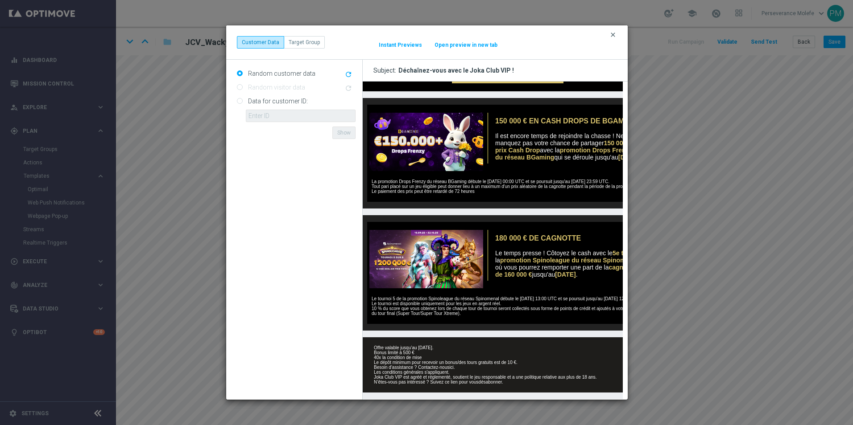
click at [610, 38] on icon "clear" at bounding box center [612, 34] width 7 height 7
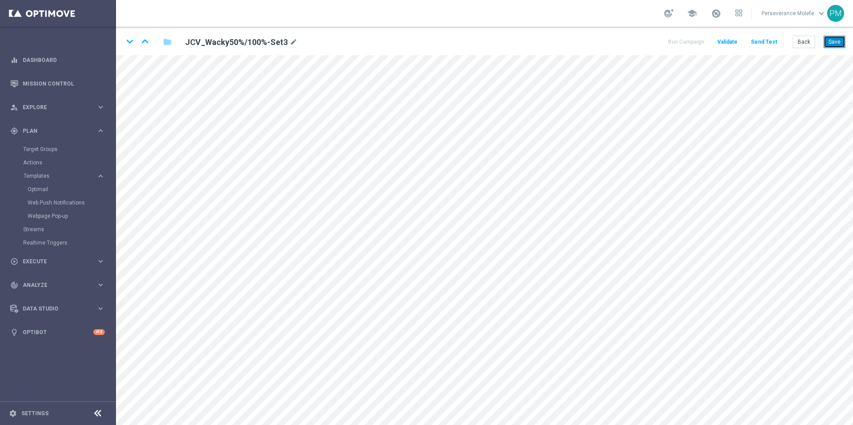
click at [835, 46] on button "Save" at bounding box center [834, 42] width 22 height 12
click at [830, 45] on button "Save" at bounding box center [834, 42] width 22 height 12
click at [133, 45] on icon "keyboard_arrow_down" at bounding box center [129, 41] width 13 height 13
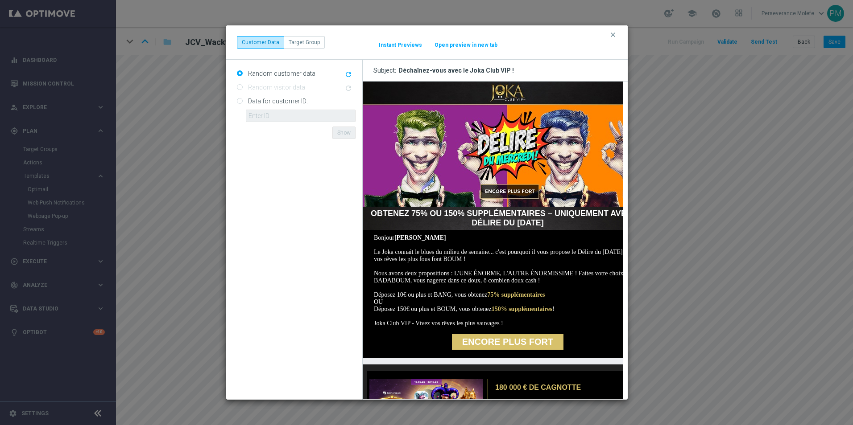
click at [471, 43] on button "Open preview in new tab" at bounding box center [466, 44] width 64 height 7
click at [612, 37] on icon "clear" at bounding box center [612, 34] width 7 height 7
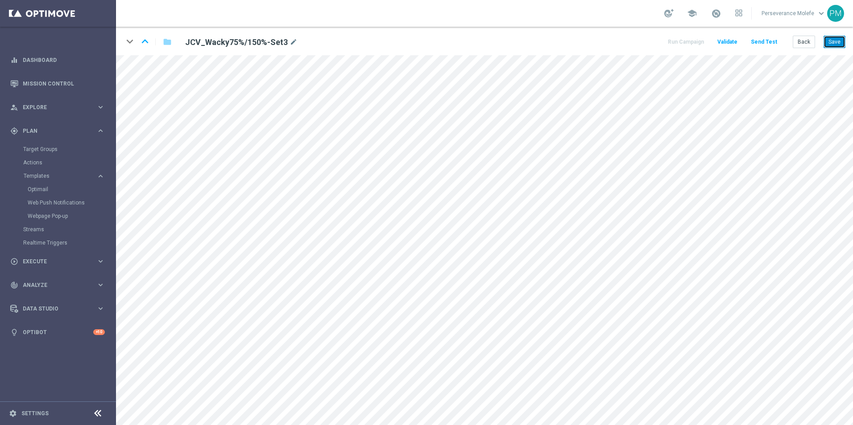
click at [834, 47] on button "Save" at bounding box center [834, 42] width 22 height 12
click at [796, 43] on button "Back" at bounding box center [803, 42] width 22 height 12
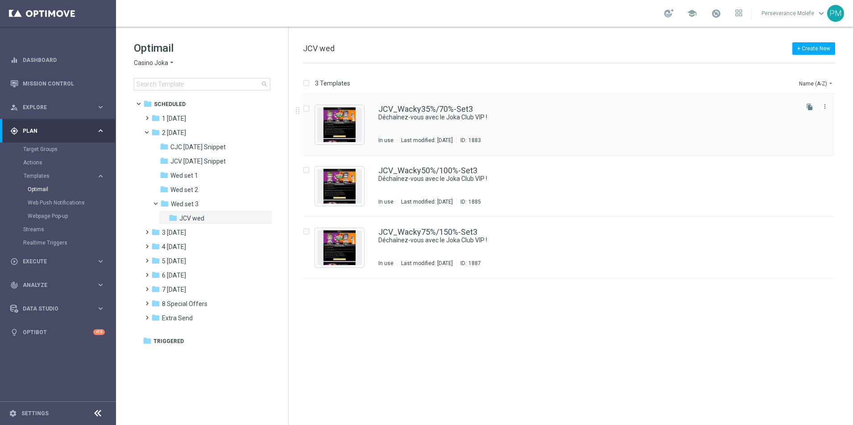
click at [415, 103] on div "JCV_Wacky35%/70%-Set3 Déchaînez-vous avec le Joka Club VIP ! In use Last modifi…" at bounding box center [568, 125] width 531 height 62
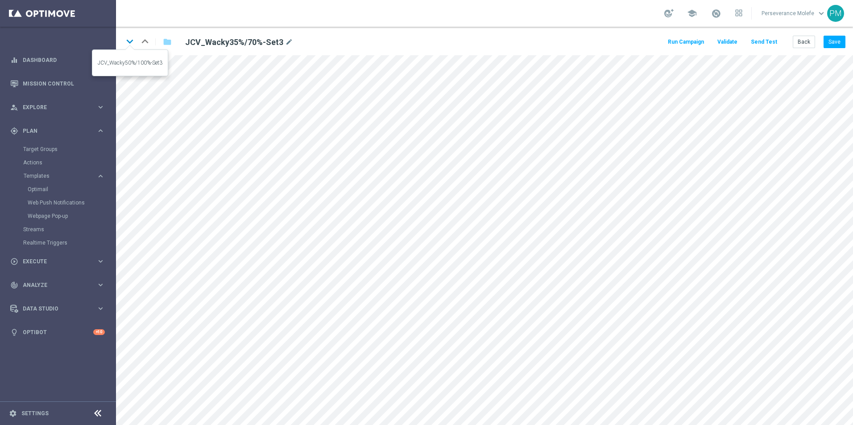
click at [132, 45] on icon "keyboard_arrow_down" at bounding box center [129, 41] width 13 height 13
click at [128, 40] on icon "keyboard_arrow_down" at bounding box center [129, 41] width 13 height 13
click at [332, 301] on icon "open_in_new" at bounding box center [329, 304] width 7 height 7
click at [808, 41] on button "Back" at bounding box center [803, 42] width 22 height 12
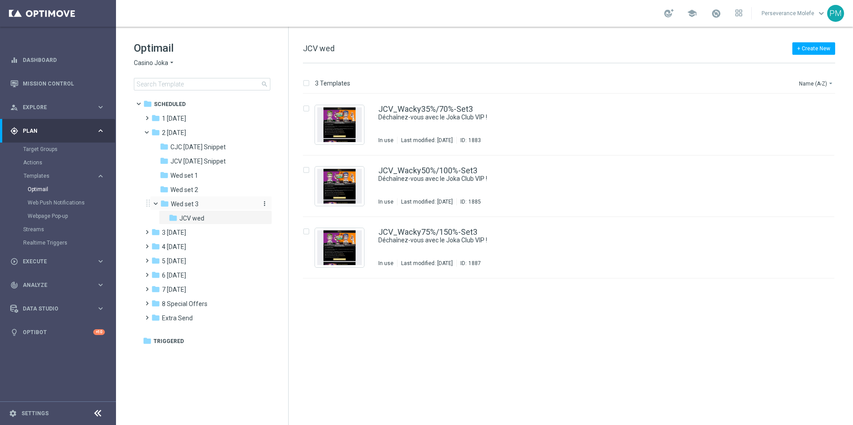
click at [190, 204] on span "Wed set 3" at bounding box center [185, 204] width 28 height 8
click at [403, 104] on div "CJC_Wacky35%/70%-Set3 Déchaînez-vous avec le Casino Joka Club ! In use Last mod…" at bounding box center [568, 125] width 531 height 62
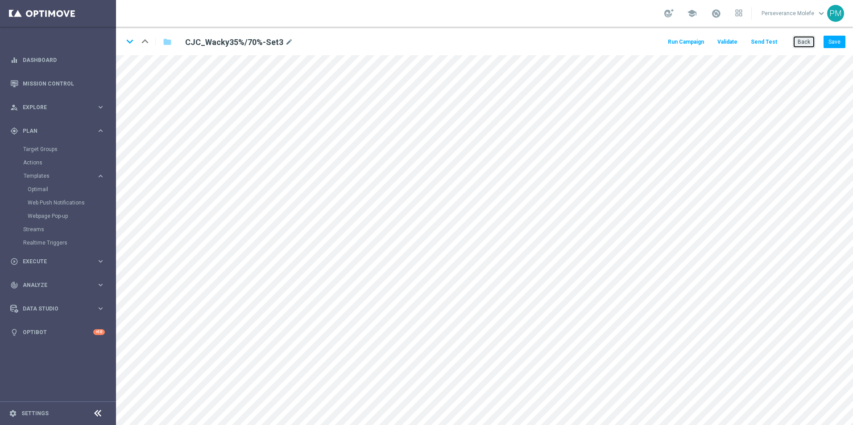
click at [801, 40] on button "Back" at bounding box center [803, 42] width 22 height 12
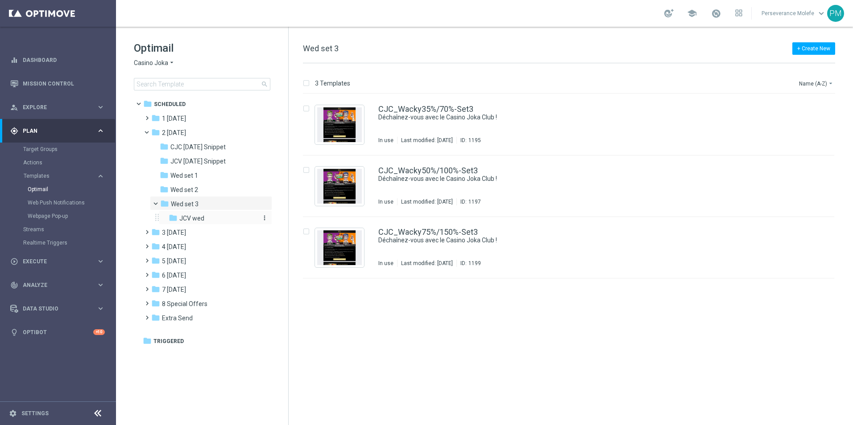
click at [182, 218] on span "JCV wed" at bounding box center [191, 218] width 25 height 8
click at [224, 207] on div "folder Wed set 3" at bounding box center [207, 204] width 95 height 10
click at [149, 63] on span "Casino Joka" at bounding box center [151, 63] width 34 height 8
click at [0, 0] on span "Le Roi [PERSON_NAME]" at bounding box center [0, 0] width 0 height 0
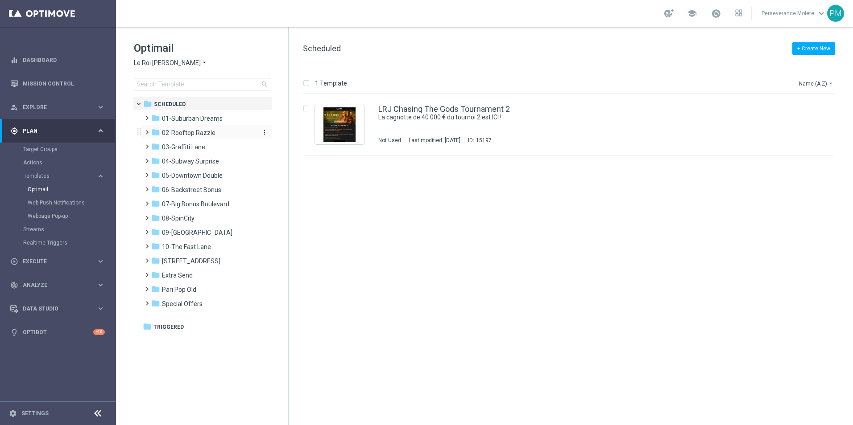
click at [190, 136] on span "02-Rooftop Razzle" at bounding box center [189, 133] width 54 height 8
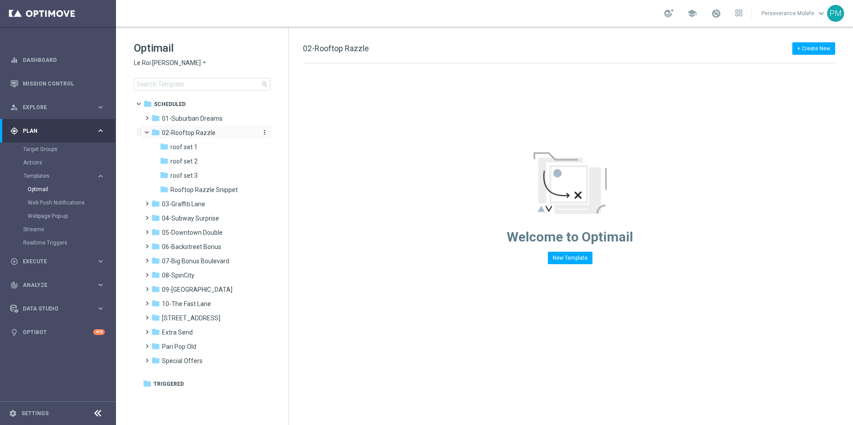
click at [190, 136] on span "02-Rooftop Razzle" at bounding box center [189, 133] width 54 height 8
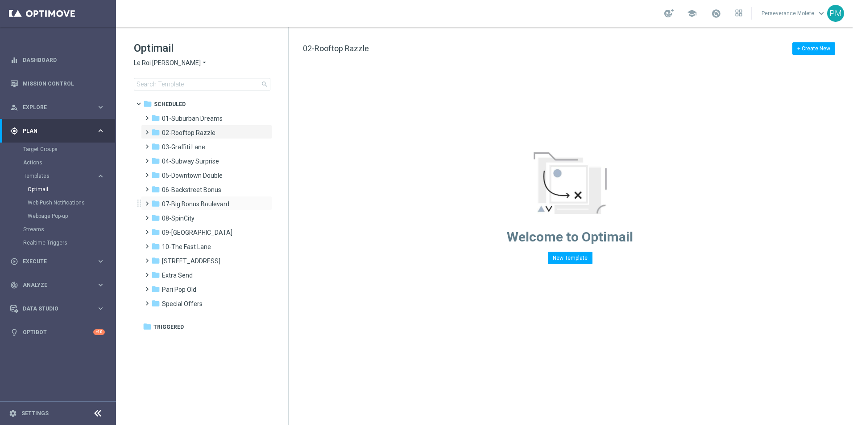
click at [199, 199] on div "folder 07-Big Bonus Boulevard more_vert" at bounding box center [206, 203] width 131 height 14
click at [202, 203] on span "07-Big Bonus Boulevard" at bounding box center [195, 204] width 67 height 8
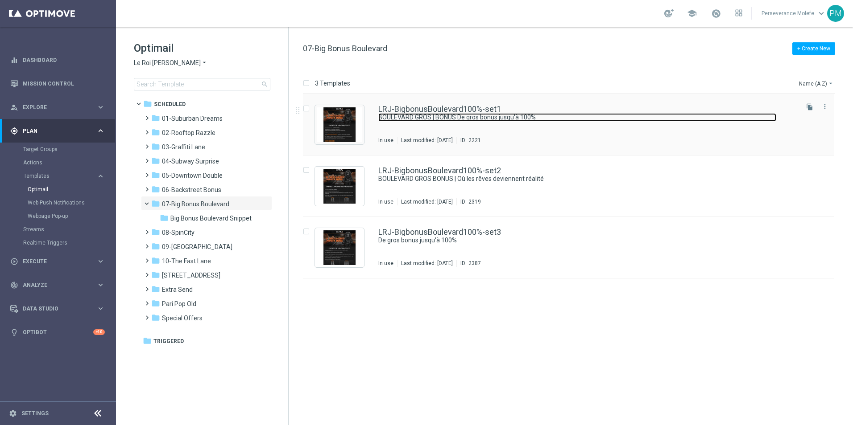
click at [445, 117] on link "BOULEVARD GROS | BONUS De gros bonus jusqu'à 100%" at bounding box center [577, 117] width 398 height 8
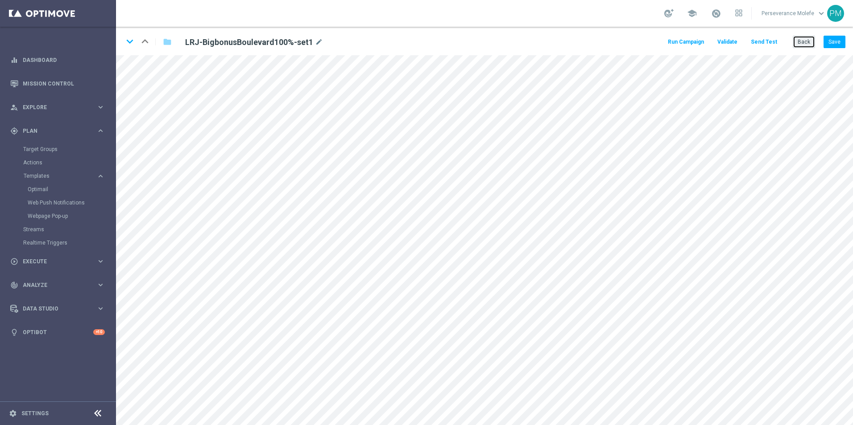
click at [799, 37] on button "Back" at bounding box center [803, 42] width 22 height 12
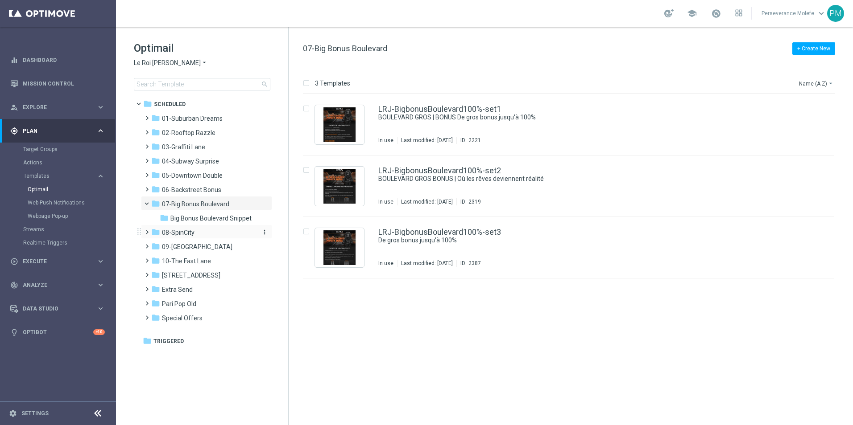
click at [204, 231] on div "folder 08-SpinCity" at bounding box center [202, 233] width 103 height 10
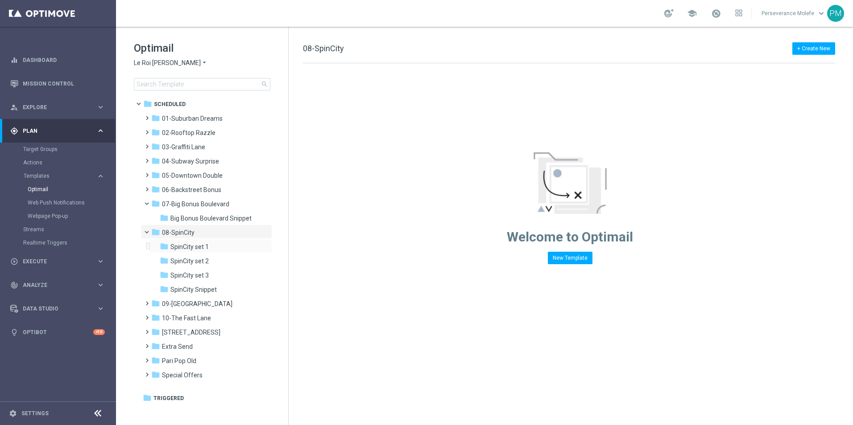
click at [206, 239] on div "folder SpinCity set 1 more_vert" at bounding box center [211, 246] width 122 height 14
click at [206, 242] on div "folder SpinCity set 1 more_vert" at bounding box center [211, 246] width 122 height 14
click at [206, 247] on span "SpinCity set 1" at bounding box center [189, 247] width 38 height 8
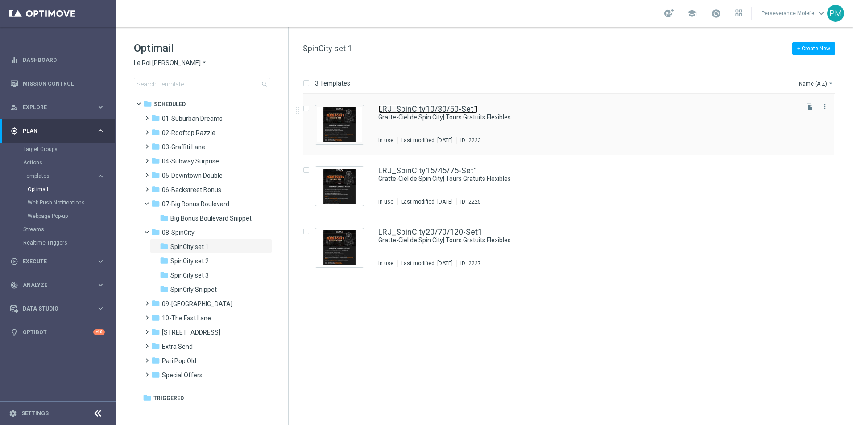
click at [408, 109] on link "LRJ_SpinCity10/30/50-Set1" at bounding box center [427, 109] width 99 height 8
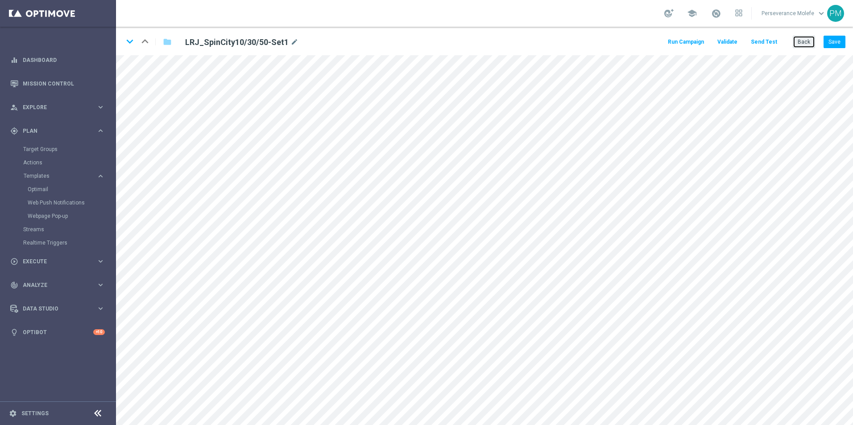
click at [808, 41] on button "Back" at bounding box center [803, 42] width 22 height 12
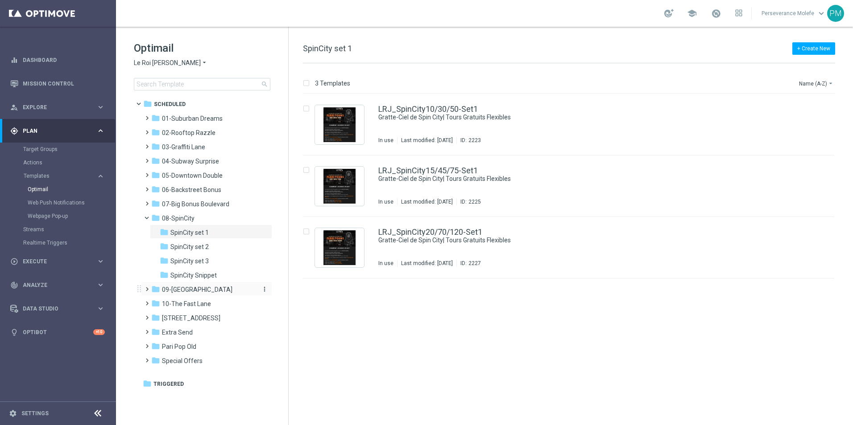
click at [206, 291] on span "09-Four Way Crossing" at bounding box center [197, 290] width 70 height 8
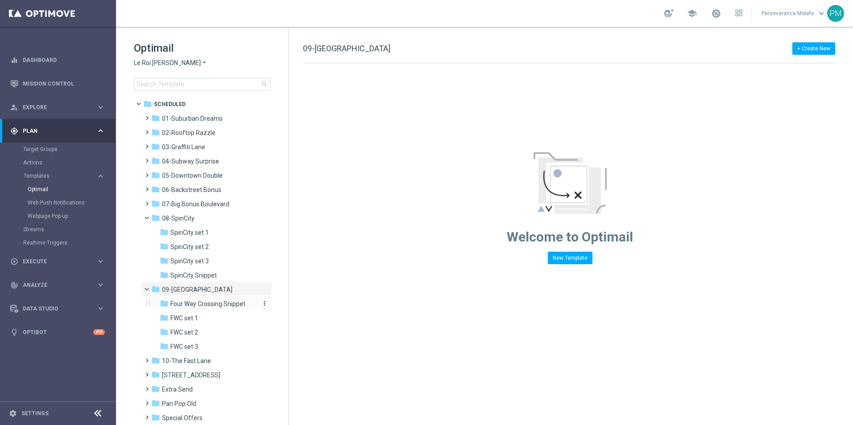
click at [210, 306] on span "Four Way Crossing Snippet" at bounding box center [207, 304] width 75 height 8
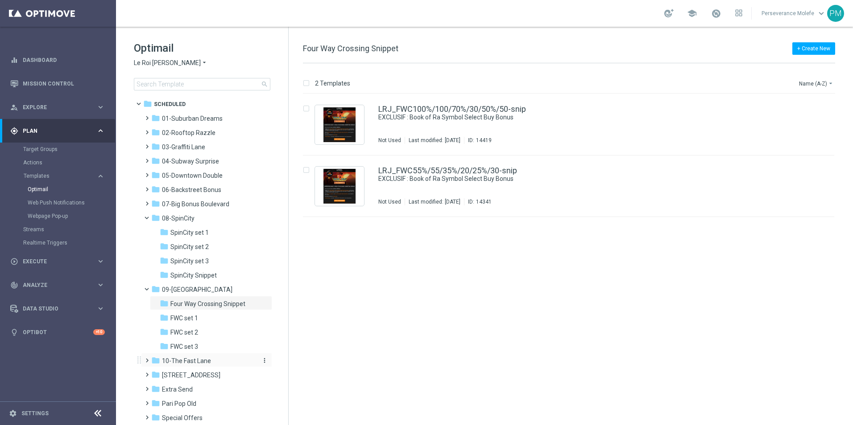
click at [205, 358] on span "10-The Fast Lane" at bounding box center [186, 361] width 49 height 8
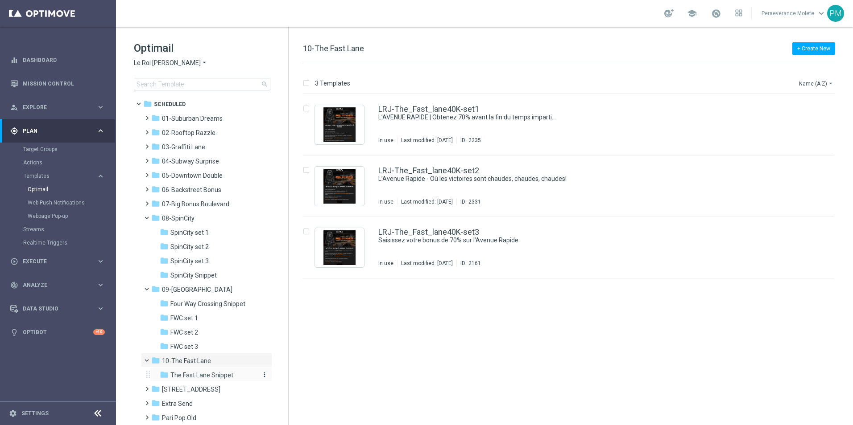
click at [214, 377] on span "The Fast Lane Snippet" at bounding box center [201, 375] width 63 height 8
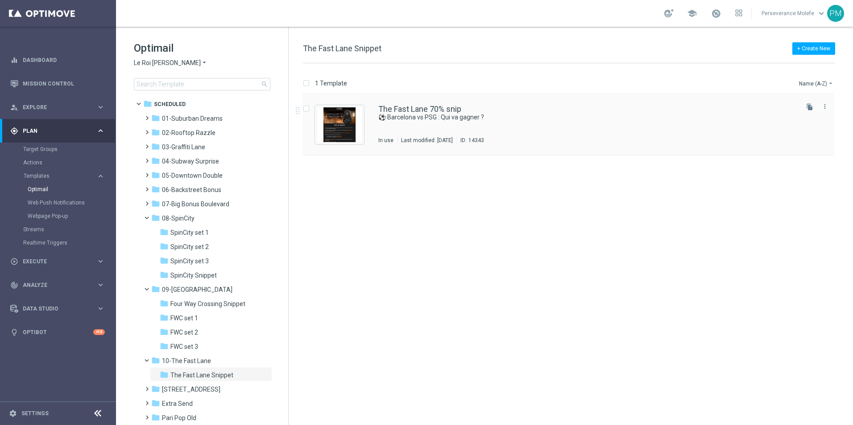
click at [419, 104] on div "The Fast Lane 70% snip ⚽ Barcelona vs PSG : Qui va gagner ? In use Last modifie…" at bounding box center [568, 125] width 531 height 62
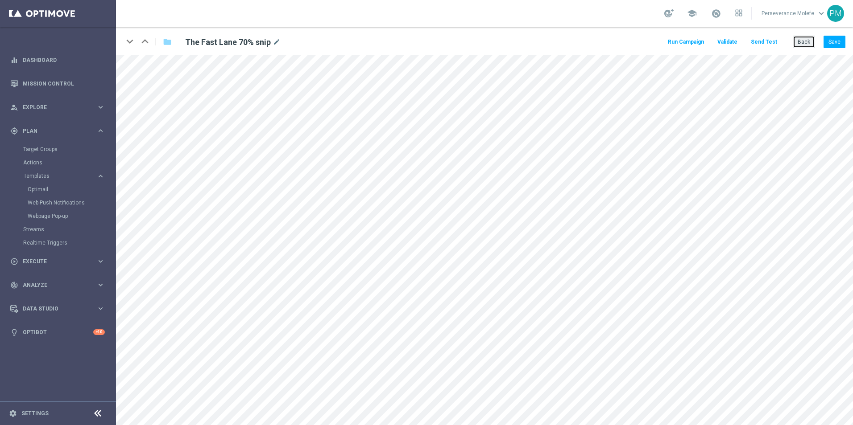
click at [806, 44] on button "Back" at bounding box center [803, 42] width 22 height 12
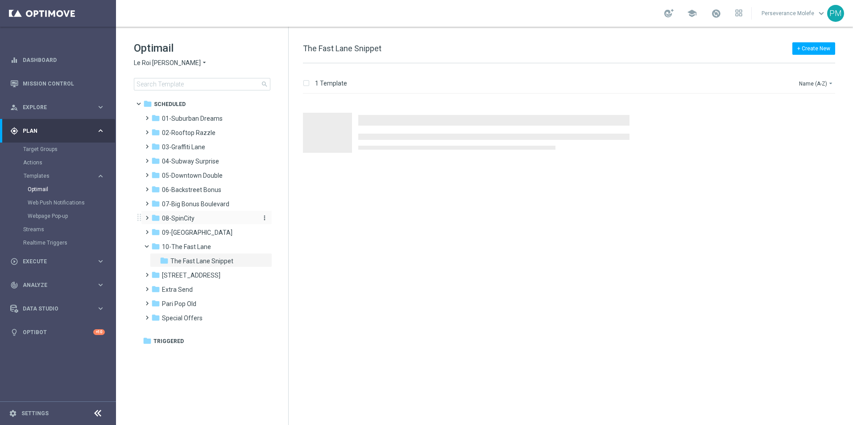
click at [205, 223] on div "folder 08-SpinCity" at bounding box center [202, 219] width 103 height 10
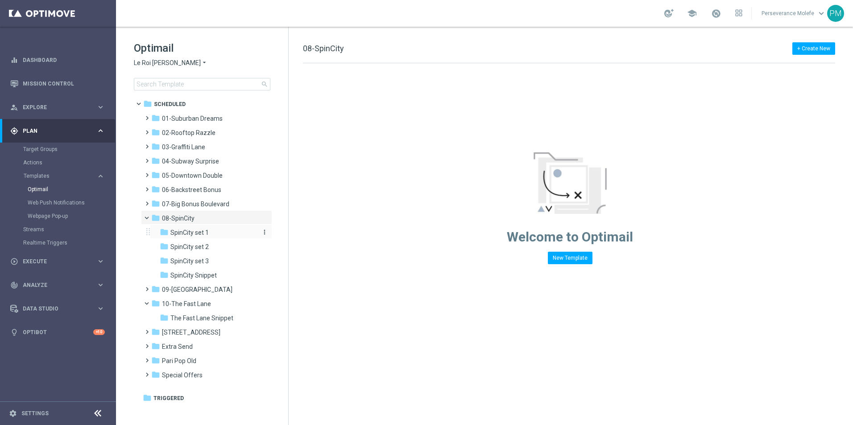
click at [215, 236] on div "folder SpinCity set 1" at bounding box center [207, 233] width 95 height 10
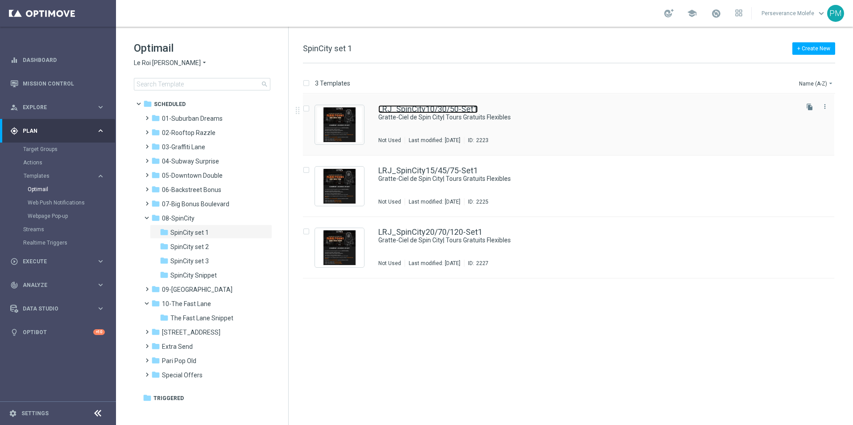
click at [420, 107] on link "LRJ_SpinCity10/30/50-Set1" at bounding box center [427, 109] width 99 height 8
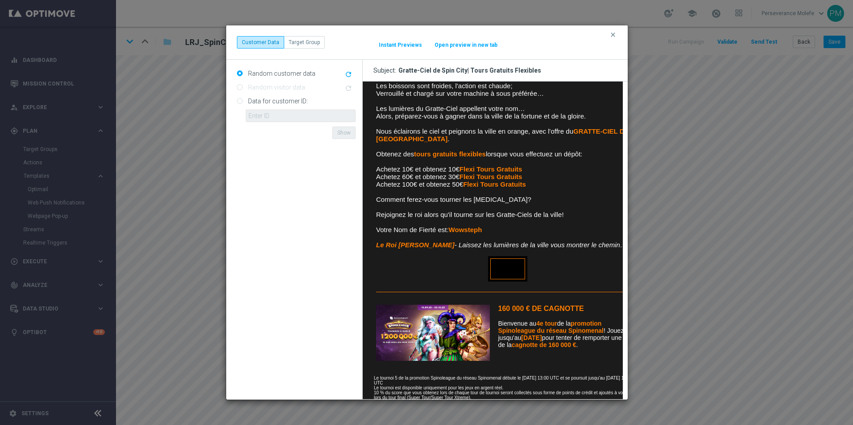
scroll to position [223, 0]
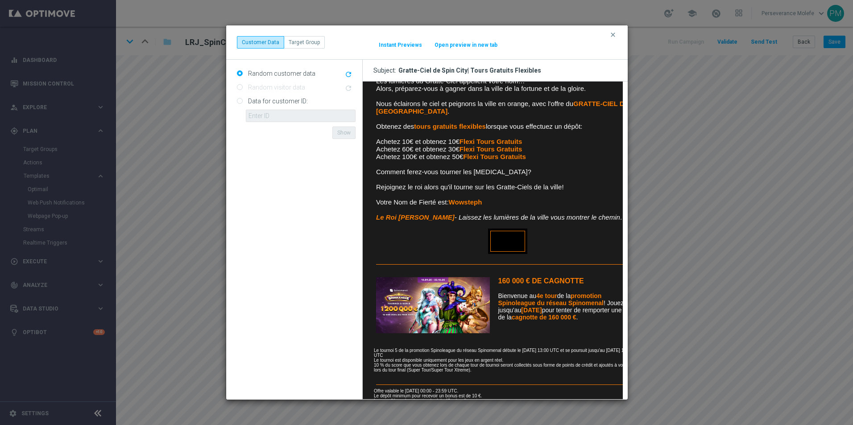
click at [474, 46] on button "Open preview in new tab" at bounding box center [466, 44] width 64 height 7
click at [610, 35] on icon "clear" at bounding box center [612, 34] width 7 height 7
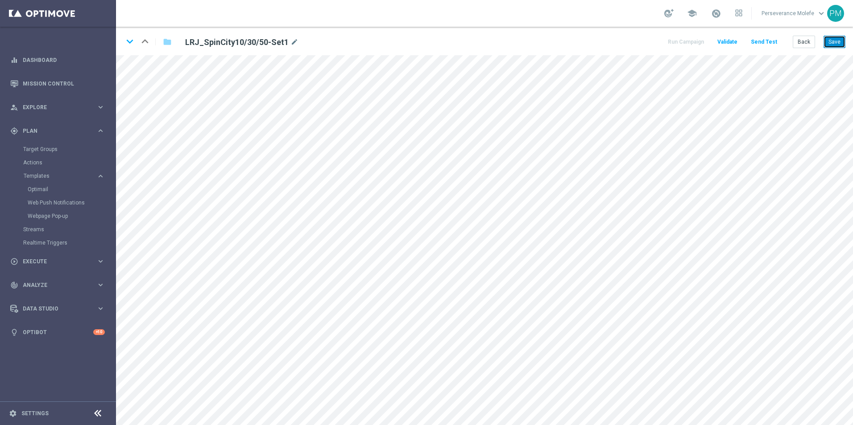
click at [831, 38] on button "Save" at bounding box center [834, 42] width 22 height 12
click at [805, 45] on button "Back" at bounding box center [803, 42] width 22 height 12
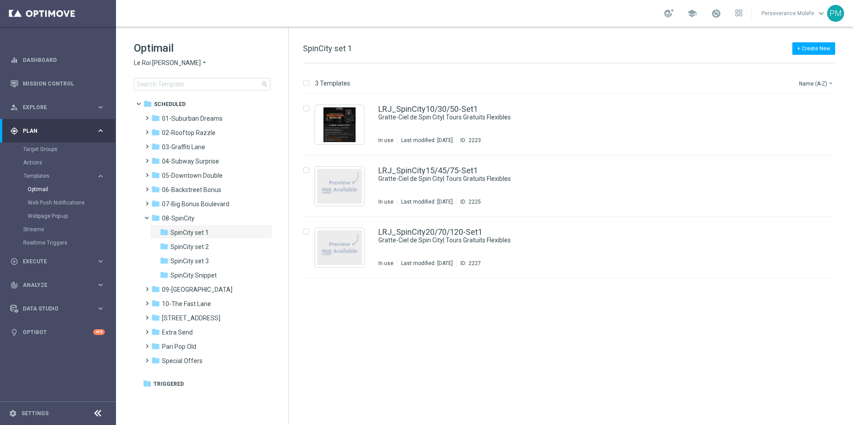
click at [158, 66] on span "Le Roi [PERSON_NAME]" at bounding box center [167, 63] width 67 height 8
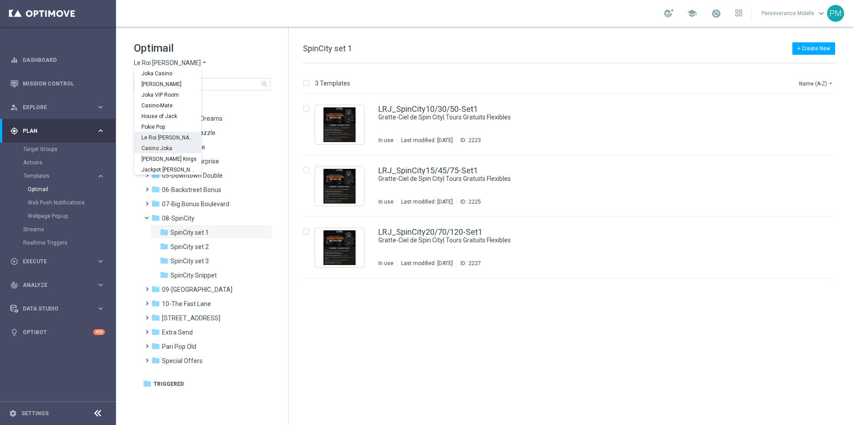
click at [0, 0] on span "Casino Joka" at bounding box center [0, 0] width 0 height 0
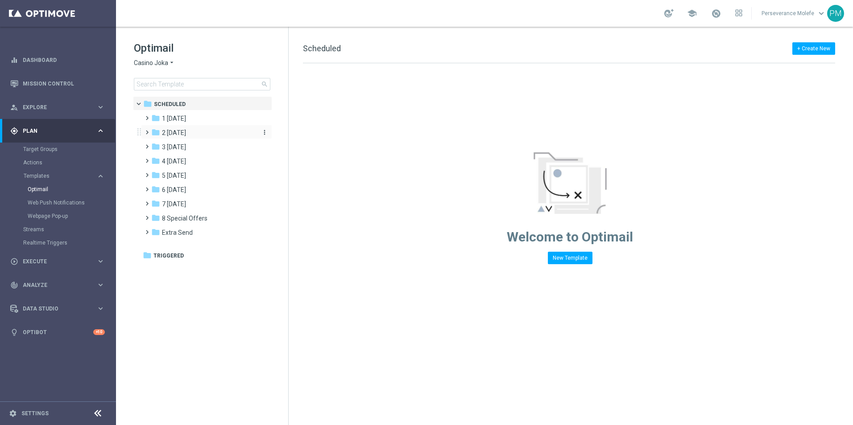
click at [182, 131] on span "2 [DATE]" at bounding box center [174, 133] width 24 height 8
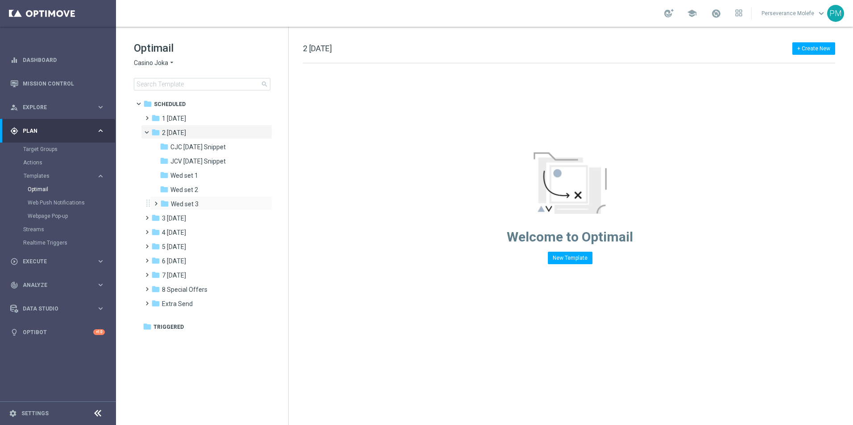
click at [198, 198] on div "folder Wed set 3 more_vert" at bounding box center [211, 203] width 122 height 14
click at [206, 205] on div "folder Wed set 3" at bounding box center [207, 204] width 95 height 10
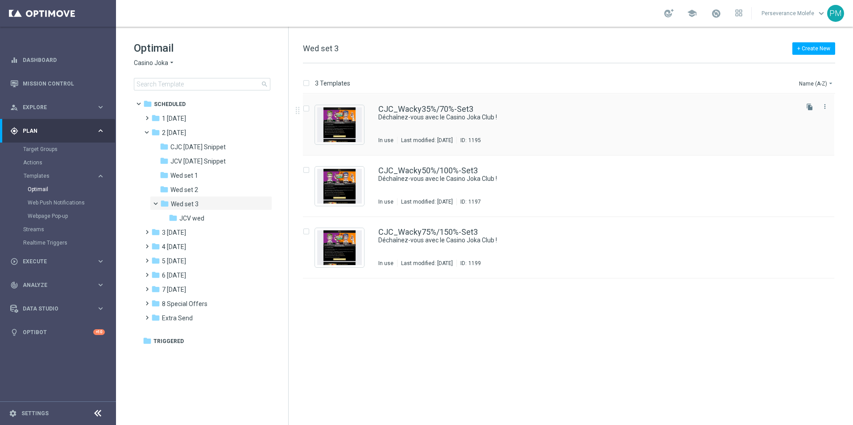
click at [429, 103] on div "CJC_Wacky35%/70%-Set3 Déchaînez-vous avec le Casino Joka Club ! In use Last mod…" at bounding box center [568, 125] width 531 height 62
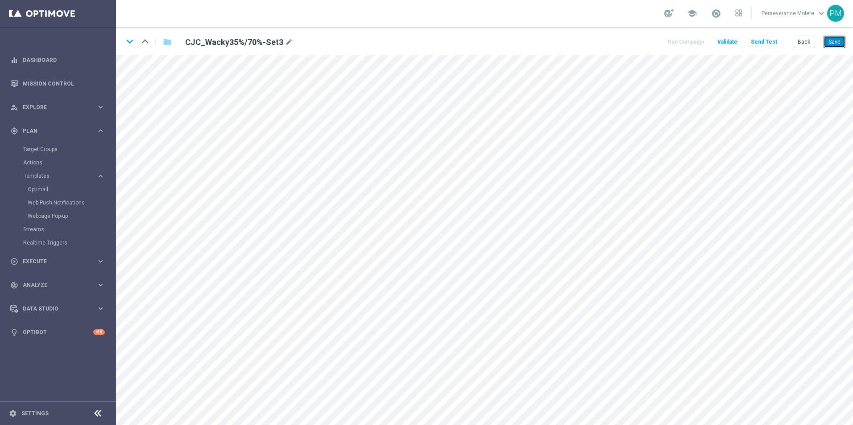
click at [827, 43] on button "Save" at bounding box center [834, 42] width 22 height 12
click at [131, 39] on icon "keyboard_arrow_down" at bounding box center [129, 41] width 13 height 13
click at [829, 47] on button "Save" at bounding box center [834, 42] width 22 height 12
click at [128, 39] on icon "keyboard_arrow_down" at bounding box center [129, 41] width 13 height 13
click at [838, 45] on button "Save" at bounding box center [834, 42] width 22 height 12
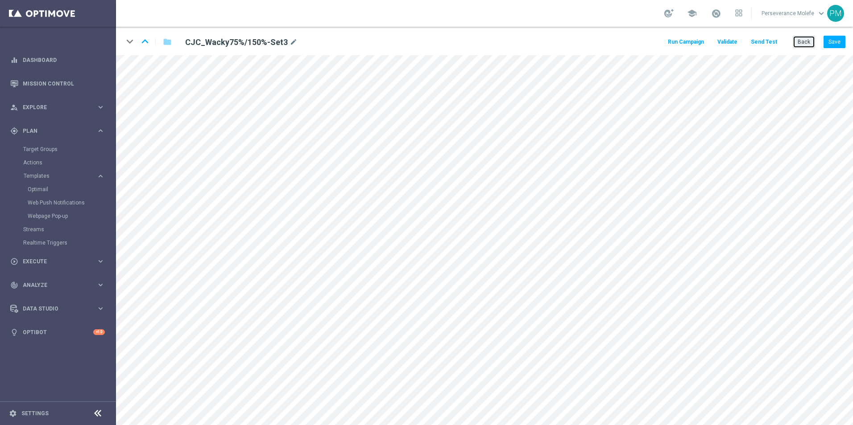
click at [800, 45] on button "Back" at bounding box center [803, 42] width 22 height 12
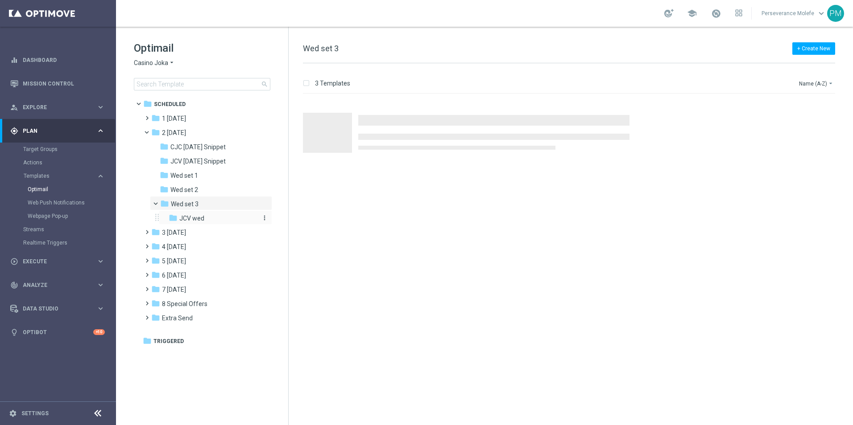
click at [212, 215] on div "folder JCV wed" at bounding box center [213, 219] width 88 height 10
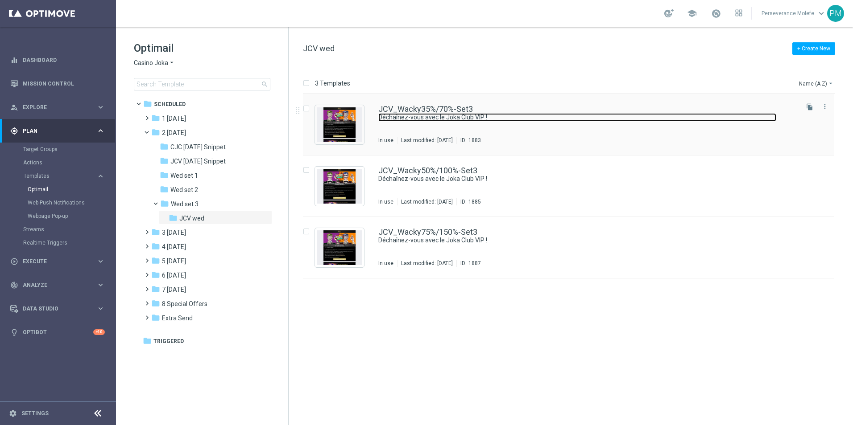
click at [407, 121] on link "Déchaînez-vous avec le Joka Club VIP !" at bounding box center [577, 117] width 398 height 8
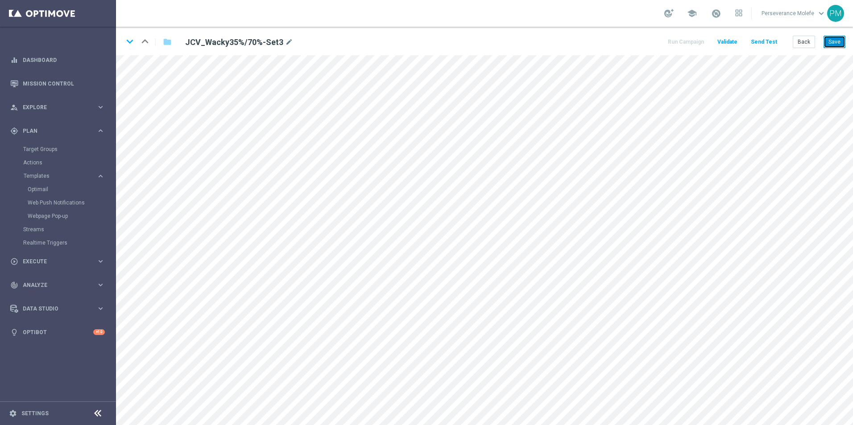
click at [835, 47] on button "Save" at bounding box center [834, 42] width 22 height 12
click at [130, 41] on icon "keyboard_arrow_down" at bounding box center [129, 41] width 13 height 13
click at [833, 44] on button "Save" at bounding box center [834, 42] width 22 height 12
click at [128, 39] on icon "keyboard_arrow_down" at bounding box center [129, 41] width 13 height 13
click at [844, 40] on button "Save" at bounding box center [834, 42] width 22 height 12
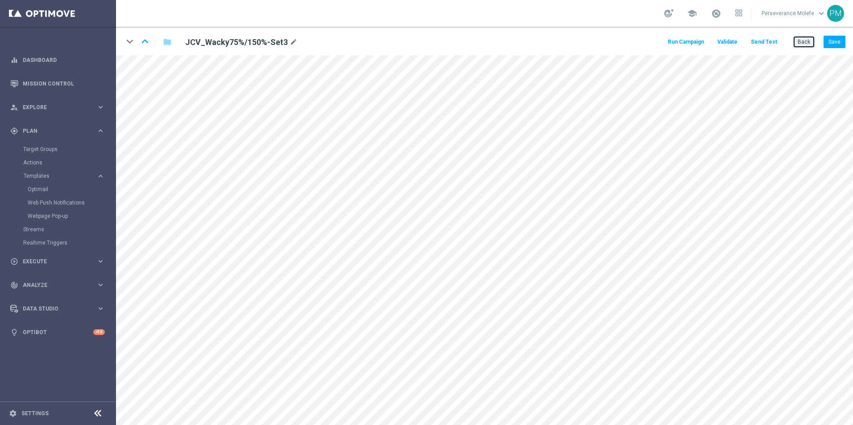
click at [800, 44] on button "Back" at bounding box center [803, 42] width 22 height 12
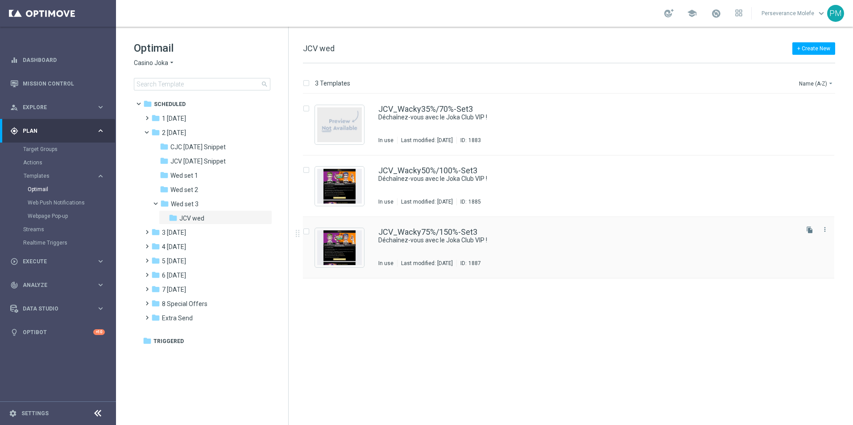
click at [407, 226] on div "JCV_Wacky75%/150%-Set3 Déchaînez-vous avec le Joka Club VIP ! In use Last modif…" at bounding box center [568, 248] width 531 height 62
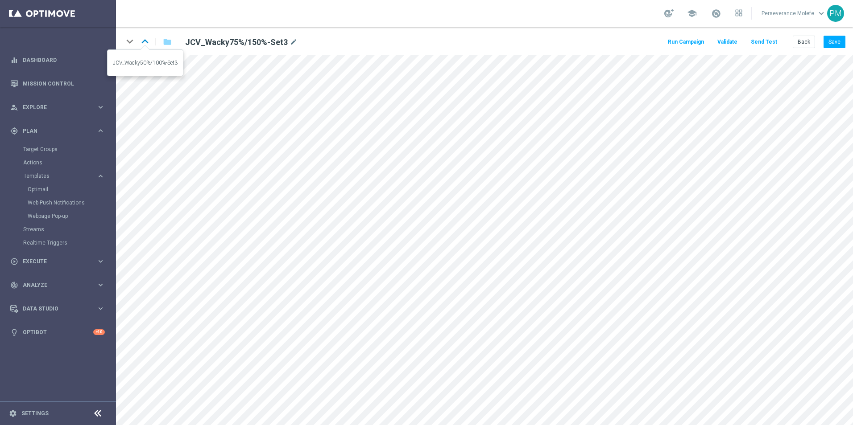
click at [144, 37] on icon "keyboard_arrow_up" at bounding box center [144, 41] width 13 height 13
click at [151, 41] on icon "keyboard_arrow_up" at bounding box center [144, 41] width 13 height 13
click at [128, 42] on icon "keyboard_arrow_down" at bounding box center [129, 41] width 13 height 13
click at [133, 40] on icon "keyboard_arrow_down" at bounding box center [129, 41] width 13 height 13
click at [804, 46] on button "Back" at bounding box center [803, 42] width 22 height 12
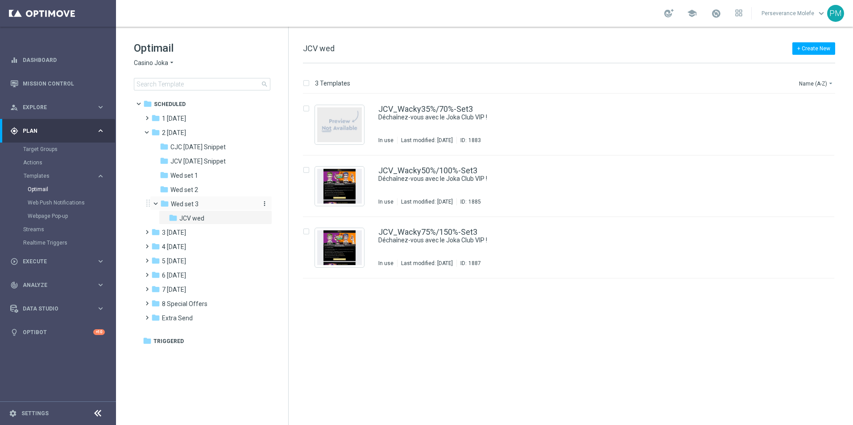
click at [218, 201] on div "folder Wed set 3" at bounding box center [207, 204] width 95 height 10
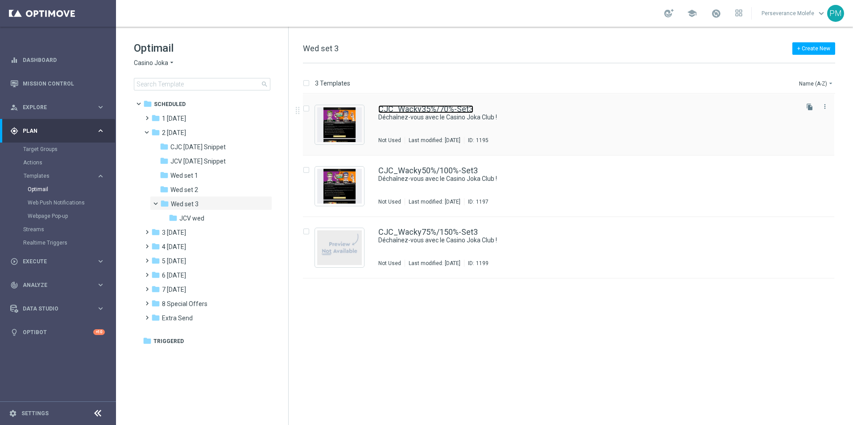
click at [413, 107] on link "CJC_Wacky35%/70%-Set3" at bounding box center [425, 109] width 95 height 8
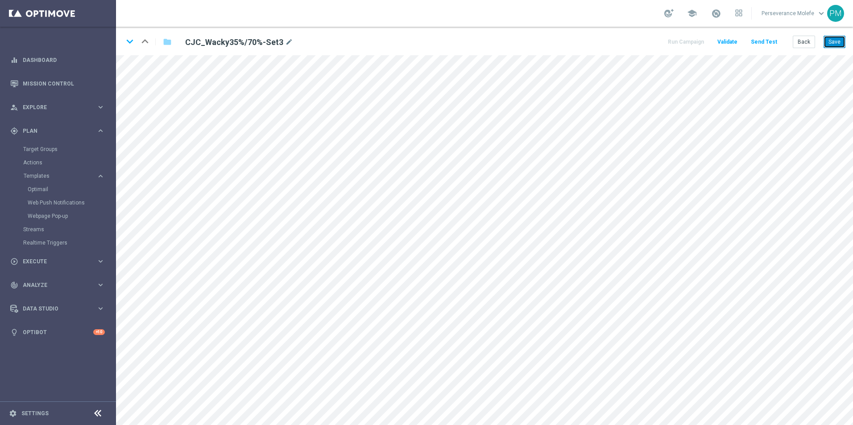
click at [843, 44] on button "Save" at bounding box center [834, 42] width 22 height 12
click at [831, 44] on button "Save" at bounding box center [834, 42] width 22 height 12
click at [802, 41] on button "Back" at bounding box center [803, 42] width 22 height 12
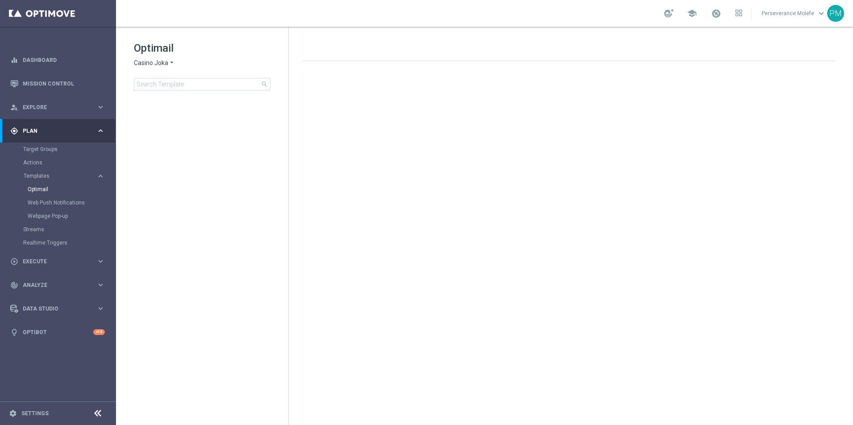
click at [156, 62] on span "Casino Joka" at bounding box center [151, 63] width 34 height 8
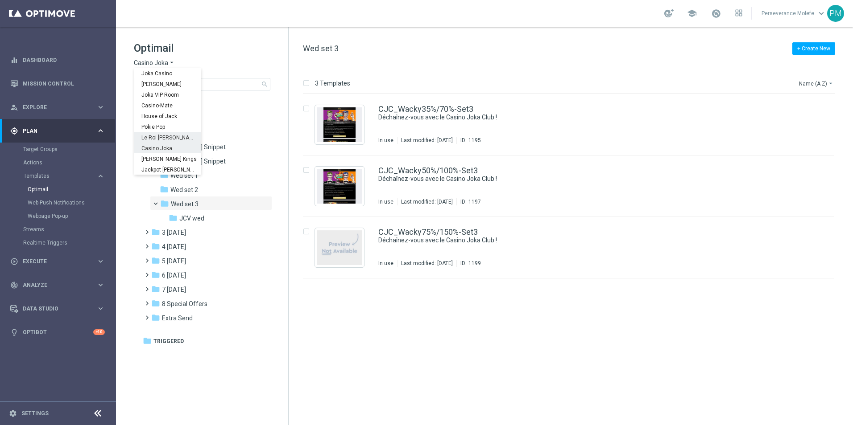
click at [0, 0] on span "Le Roi [PERSON_NAME]" at bounding box center [0, 0] width 0 height 0
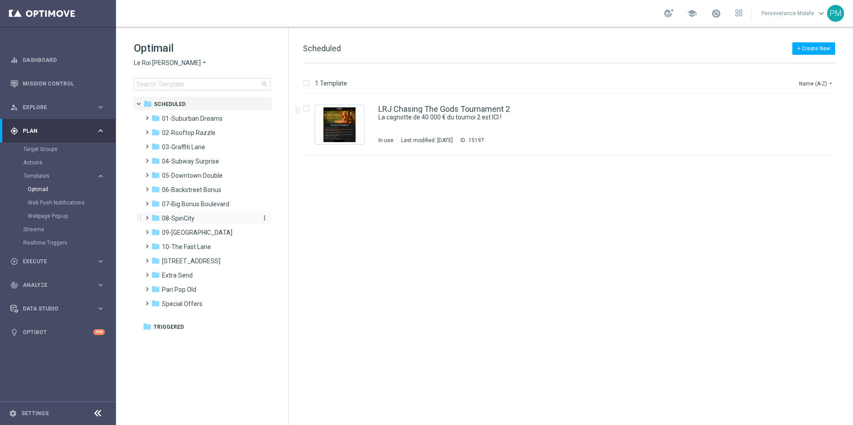
click at [188, 216] on span "08-SpinCity" at bounding box center [178, 218] width 33 height 8
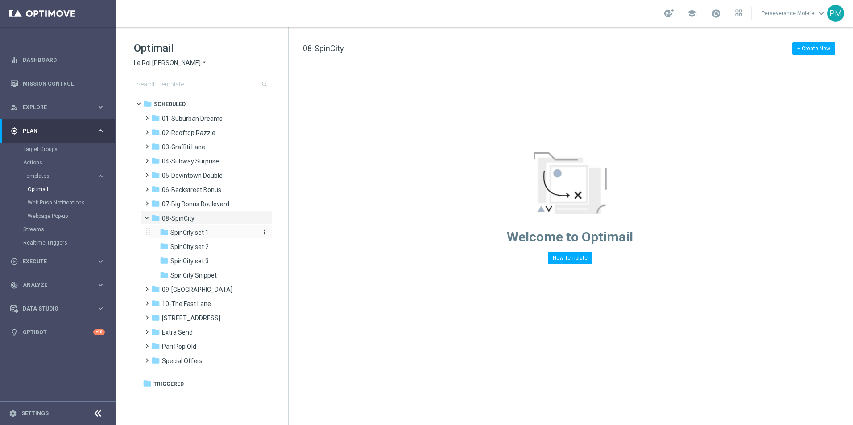
click at [215, 235] on div "folder SpinCity set 1" at bounding box center [207, 233] width 95 height 10
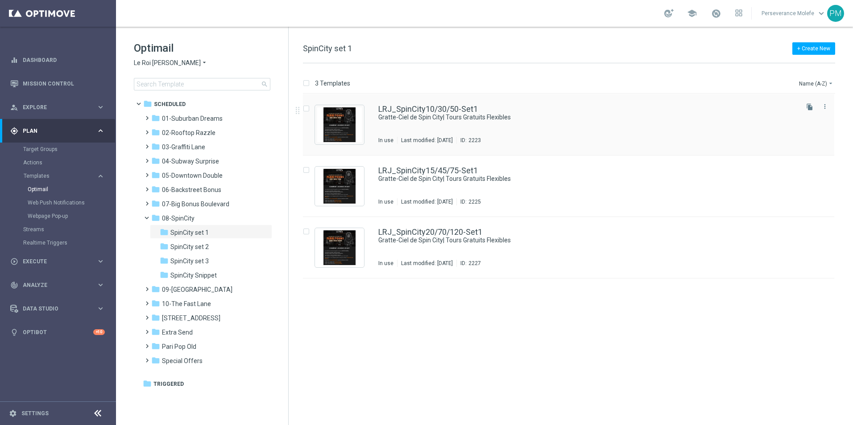
click at [421, 105] on div "LRJ_SpinCity10/30/50-Set1 Gratte-Ciel de Spin City| Tours Gratuits Flexibles In…" at bounding box center [568, 125] width 531 height 62
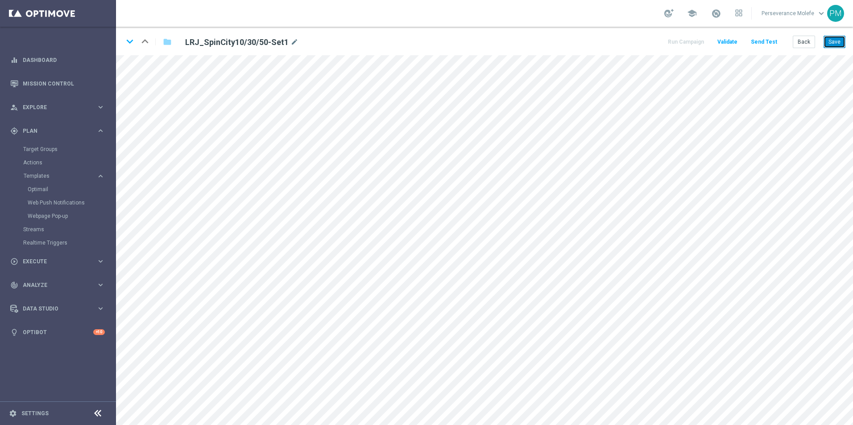
click at [841, 44] on button "Save" at bounding box center [834, 42] width 22 height 12
click at [809, 41] on button "Back" at bounding box center [803, 42] width 22 height 12
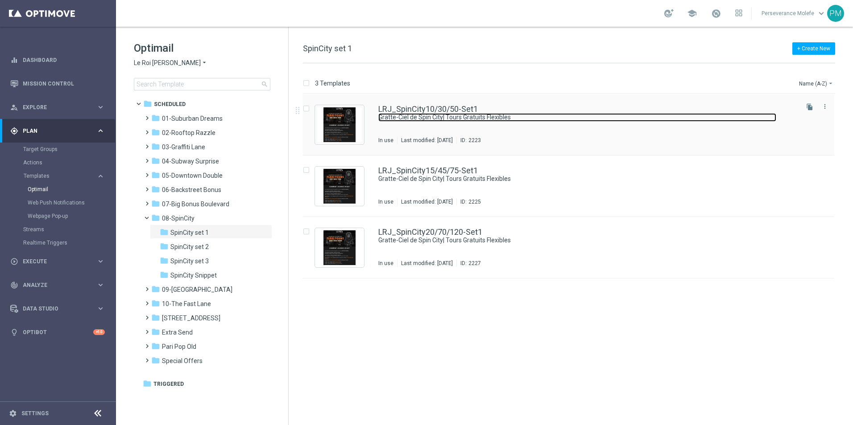
click at [412, 114] on link "Gratte-Ciel de Spin City| Tours Gratuits Flexibles" at bounding box center [577, 117] width 398 height 8
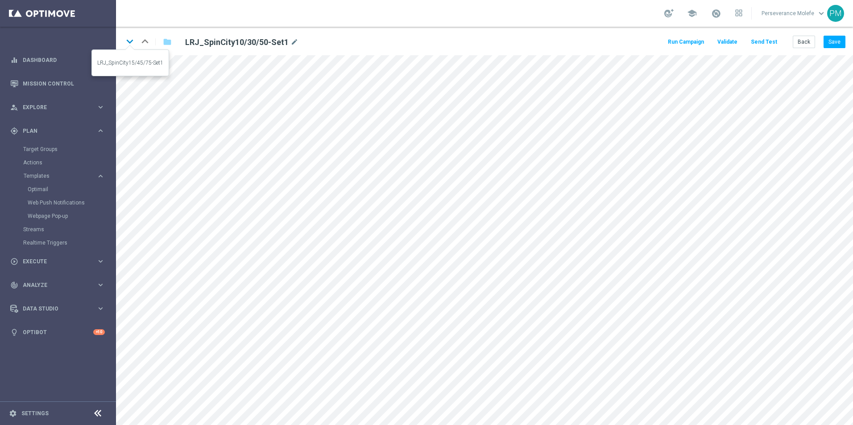
click at [133, 40] on icon "keyboard_arrow_down" at bounding box center [129, 41] width 13 height 13
click at [838, 40] on button "Save" at bounding box center [834, 42] width 22 height 12
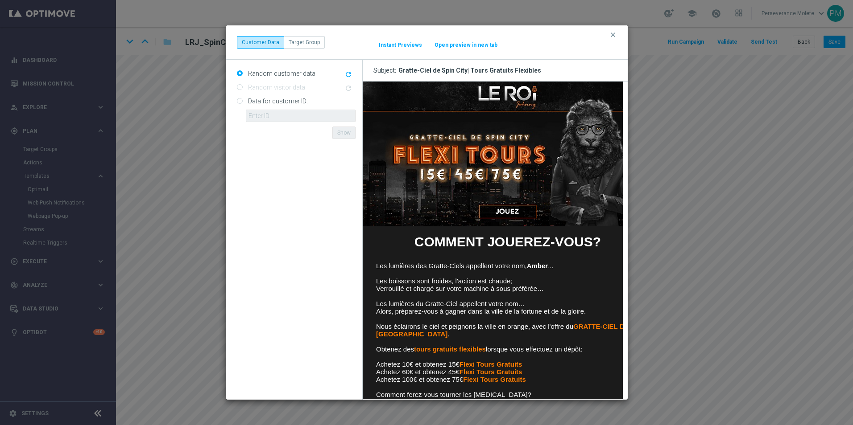
click at [458, 46] on button "Open preview in new tab" at bounding box center [466, 44] width 64 height 7
click at [608, 36] on div "clear Customer Data Target Group It might take a while... Instant Previews Open…" at bounding box center [427, 42] width 380 height 12
click at [608, 33] on div "clear Customer Data Target Group It might take a while... Instant Previews Open…" at bounding box center [426, 42] width 401 height 34
click at [613, 33] on icon "clear" at bounding box center [612, 34] width 7 height 7
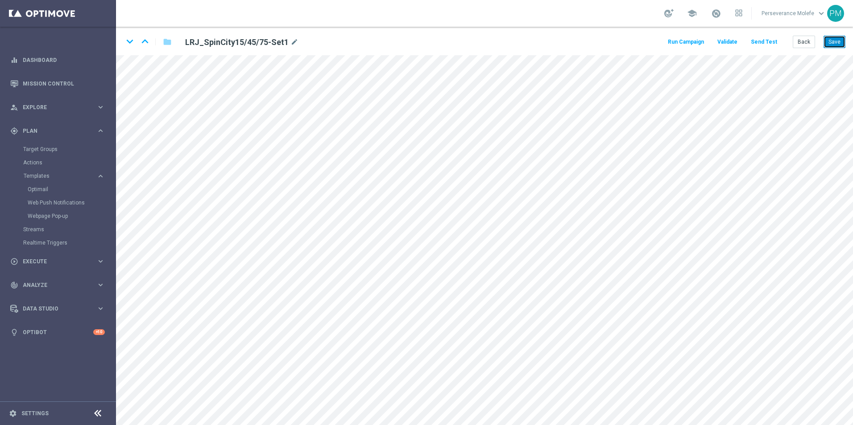
click at [824, 45] on button "Save" at bounding box center [834, 42] width 22 height 12
click at [132, 46] on icon "keyboard_arrow_down" at bounding box center [129, 41] width 13 height 13
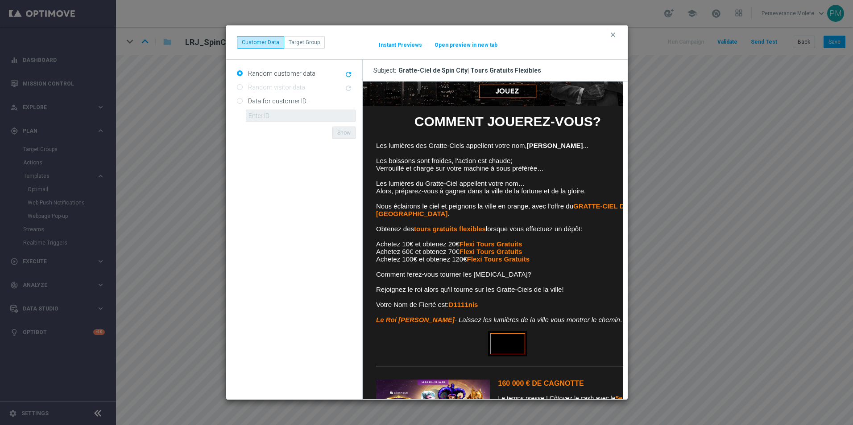
scroll to position [40, 0]
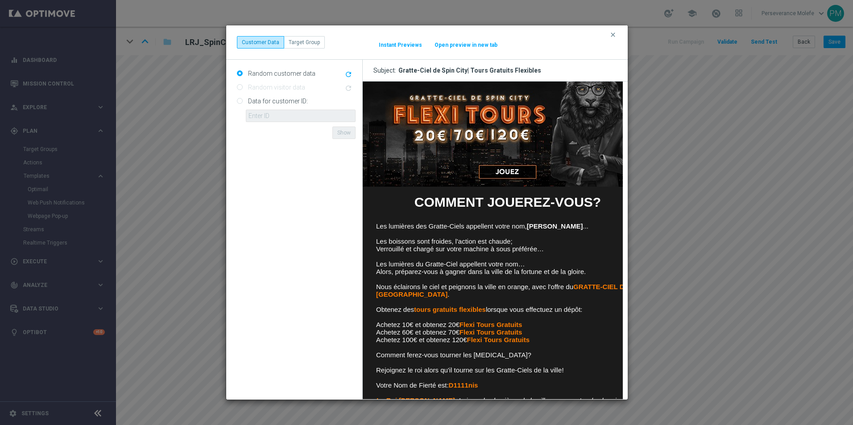
click at [464, 43] on button "Open preview in new tab" at bounding box center [466, 44] width 64 height 7
click at [613, 38] on button "clear" at bounding box center [614, 35] width 10 height 8
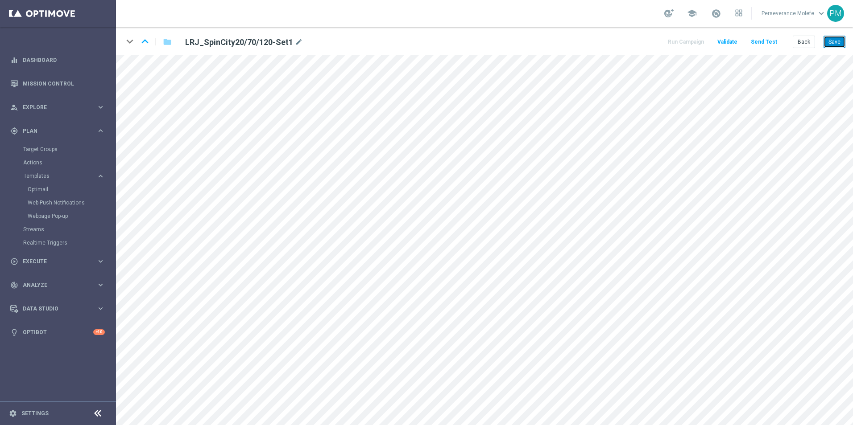
click at [839, 46] on button "Save" at bounding box center [834, 42] width 22 height 12
click at [805, 45] on button "Back" at bounding box center [803, 42] width 22 height 12
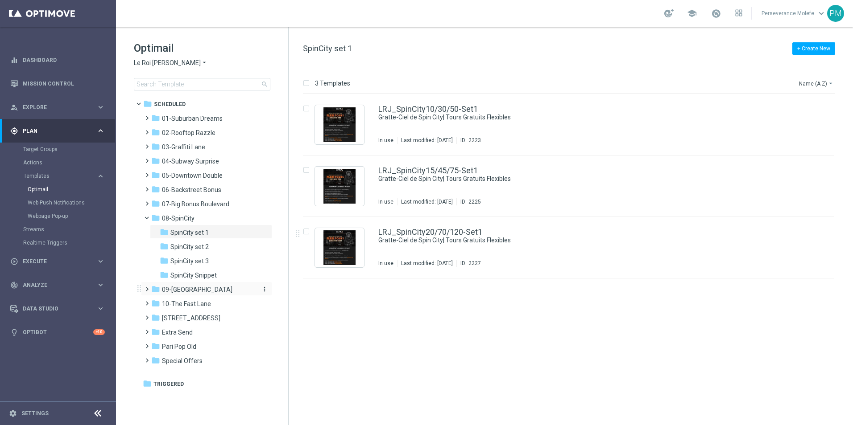
click at [216, 286] on span "09-Four Way Crossing" at bounding box center [197, 290] width 70 height 8
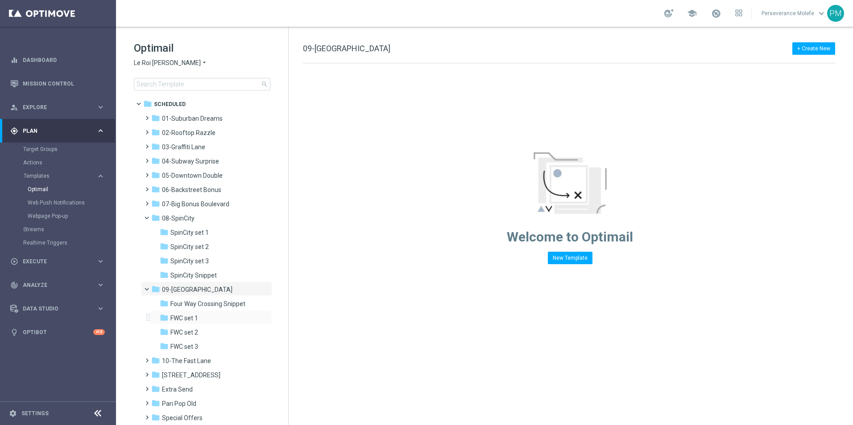
click at [219, 310] on div "folder FWC set 1 more_vert" at bounding box center [211, 317] width 122 height 14
click at [216, 322] on div "folder FWC set 1" at bounding box center [207, 318] width 95 height 10
